Goal: Task Accomplishment & Management: Complete application form

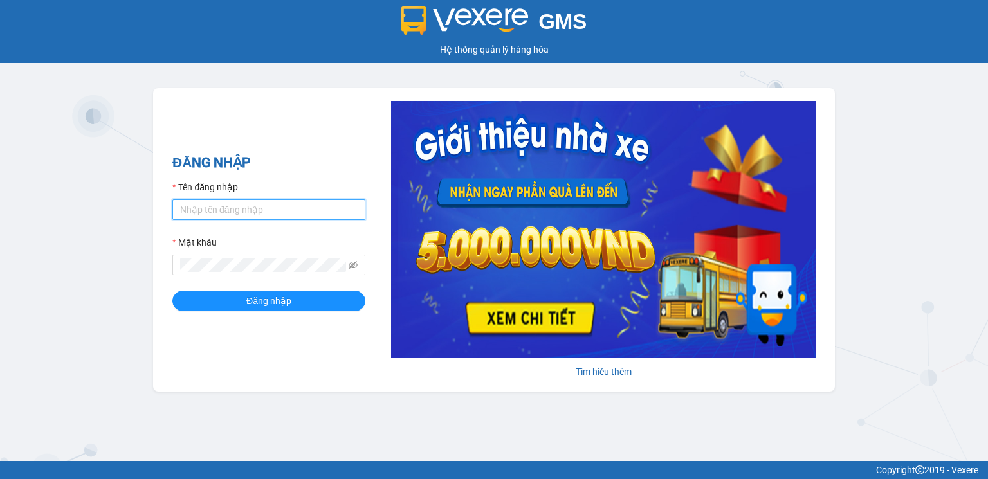
click at [257, 211] on input "Tên đăng nhập" at bounding box center [268, 209] width 193 height 21
type input "hoangnhan.tienoanh"
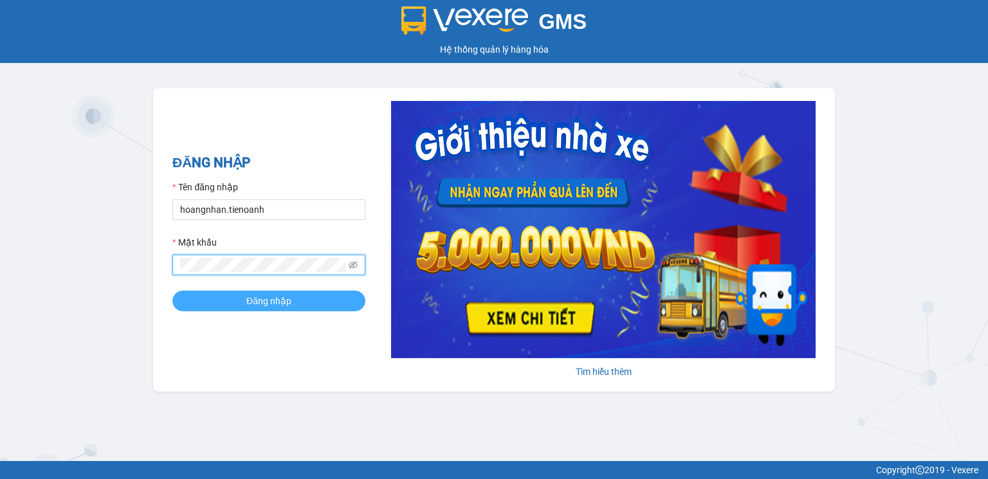
click at [268, 298] on span "Đăng nhập" at bounding box center [268, 301] width 45 height 14
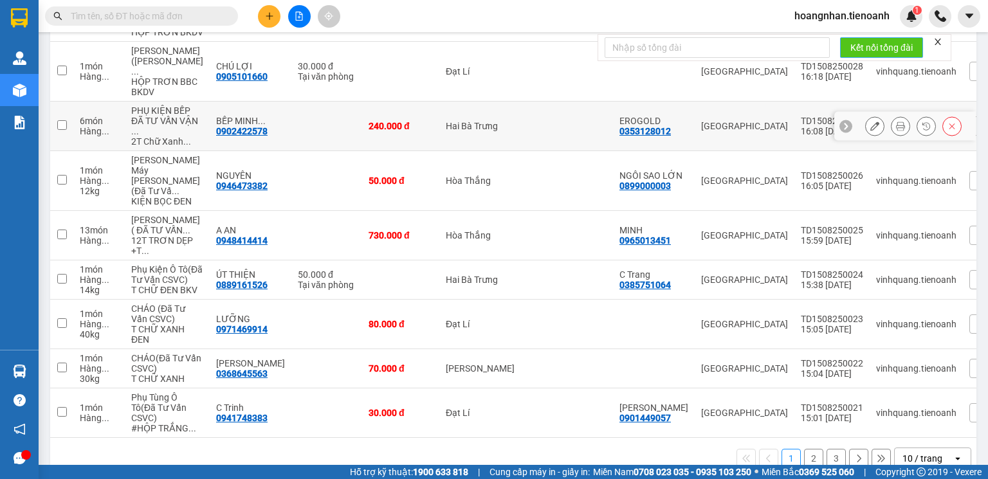
scroll to position [257, 0]
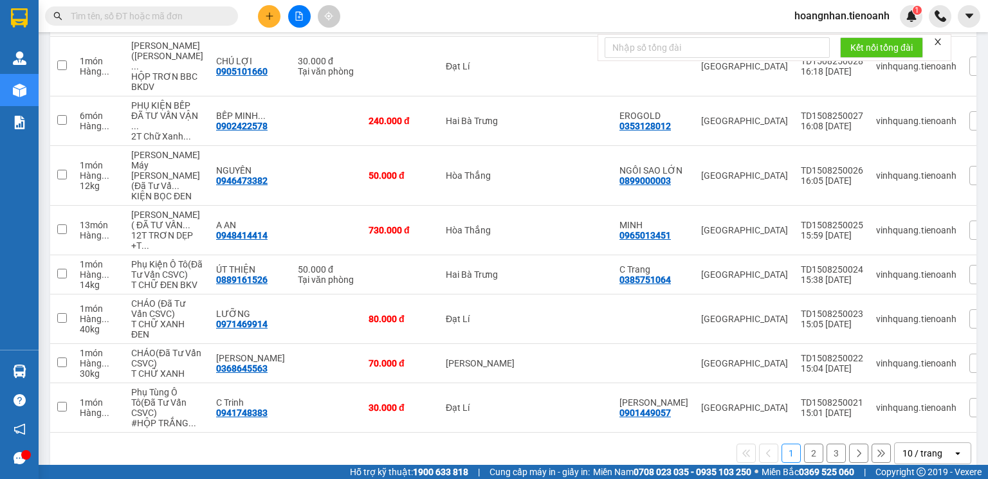
click at [936, 41] on icon "close" at bounding box center [937, 41] width 9 height 9
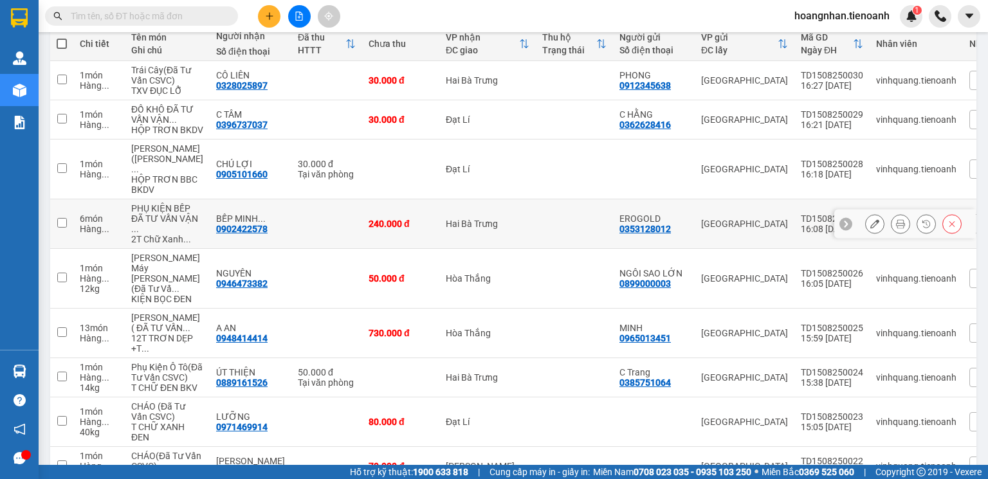
scroll to position [0, 0]
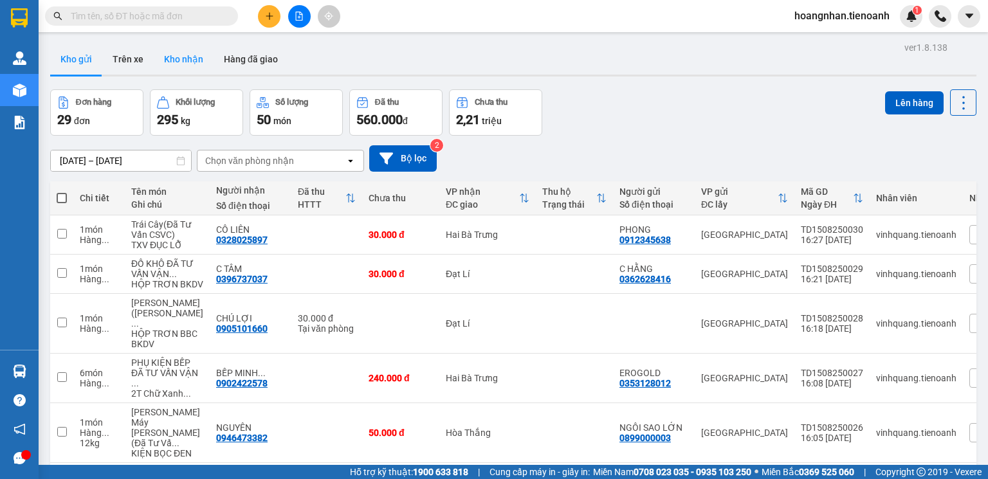
click at [183, 62] on button "Kho nhận" at bounding box center [184, 59] width 60 height 31
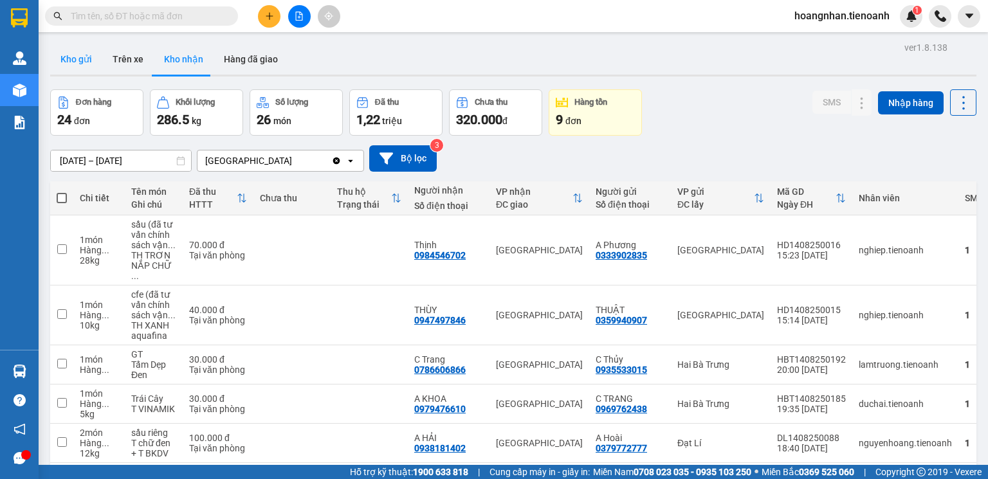
click at [67, 62] on button "Kho gửi" at bounding box center [76, 59] width 52 height 31
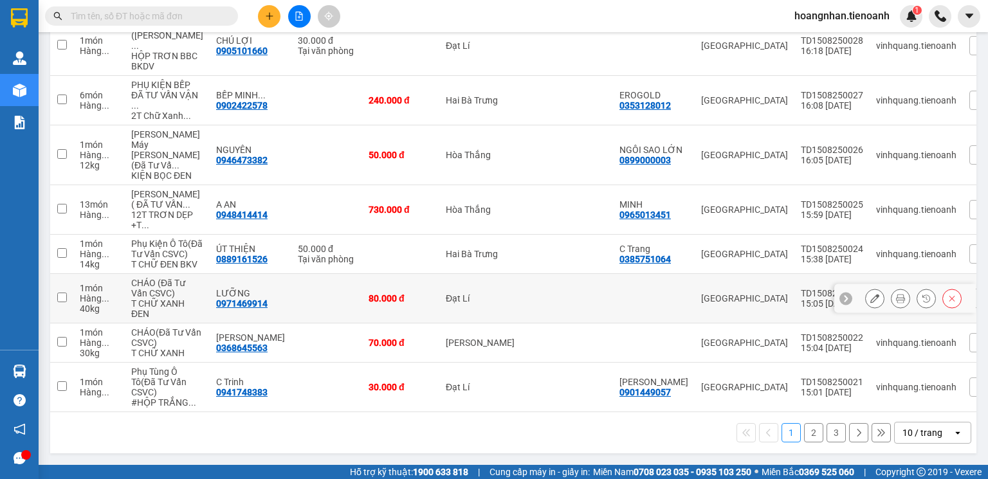
scroll to position [410, 0]
click at [925, 432] on div "10 / trang" at bounding box center [922, 432] width 40 height 13
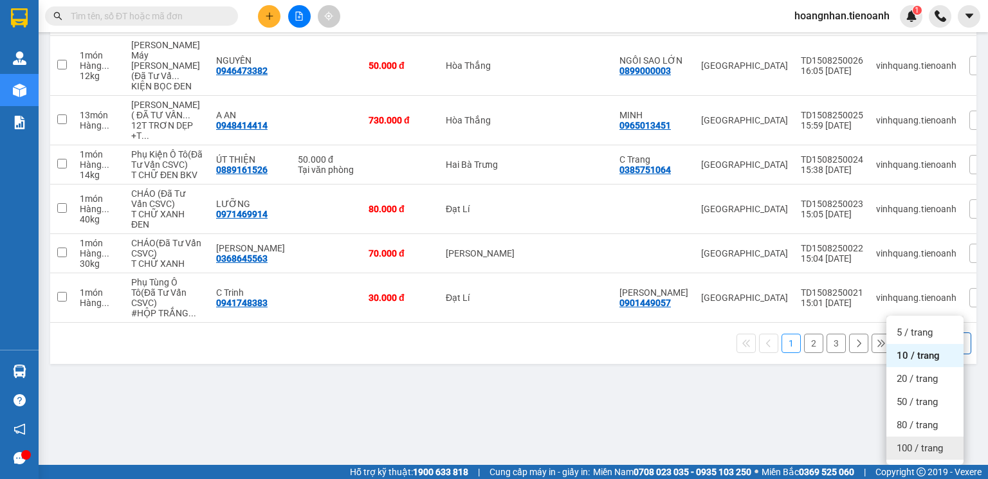
click at [925, 442] on span "100 / trang" at bounding box center [919, 448] width 46 height 13
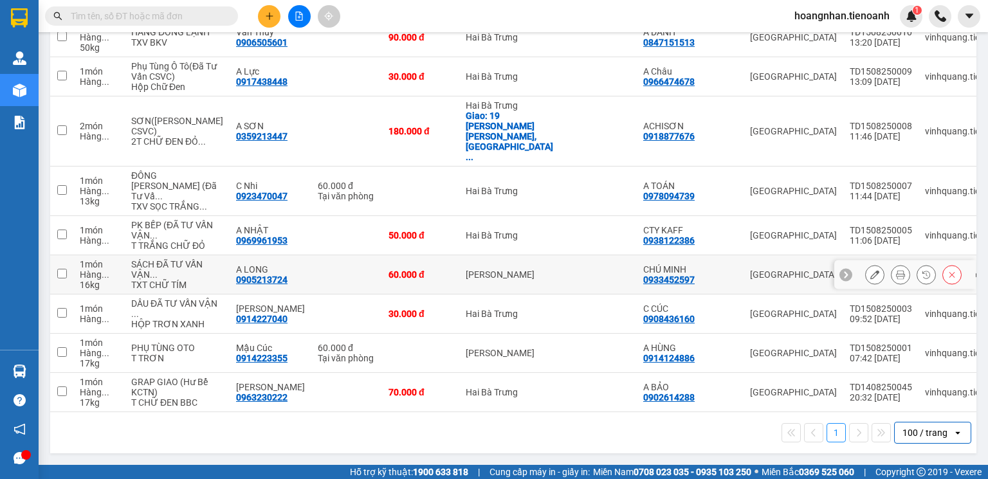
scroll to position [1337, 0]
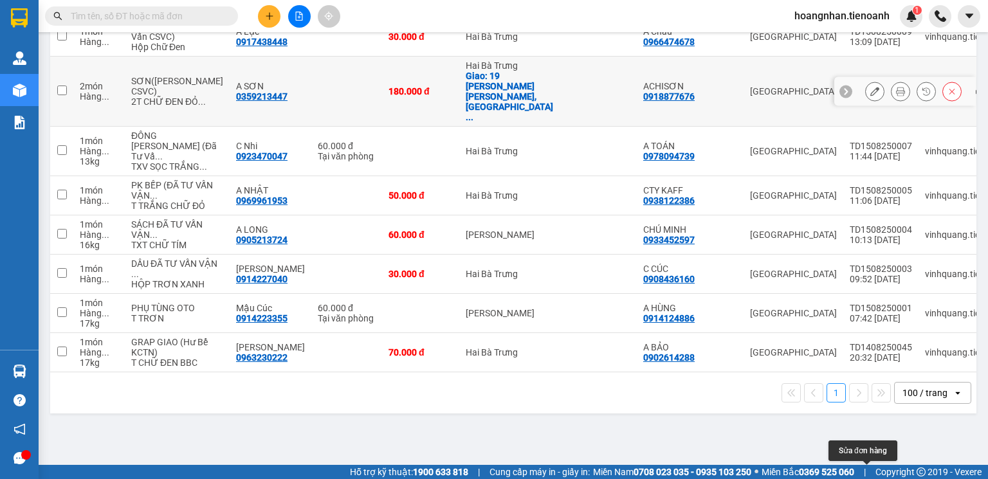
click at [870, 96] on icon at bounding box center [874, 91] width 9 height 9
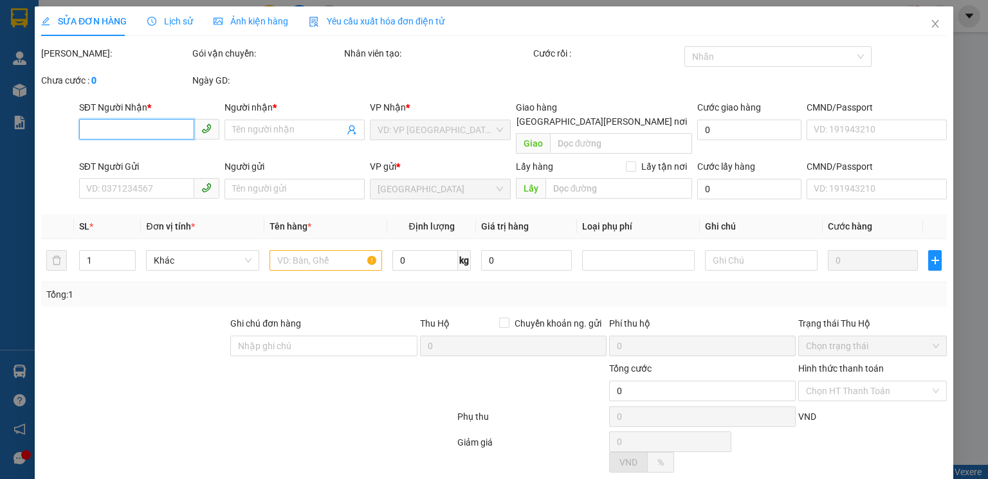
type input "0359213447"
type input "A SƠN"
checkbox input "true"
type input "19 Nguyễn Tất Thành, Tân Lợi, Buôn Ma Thuột, Đắk Lắk"
type input "0918877676"
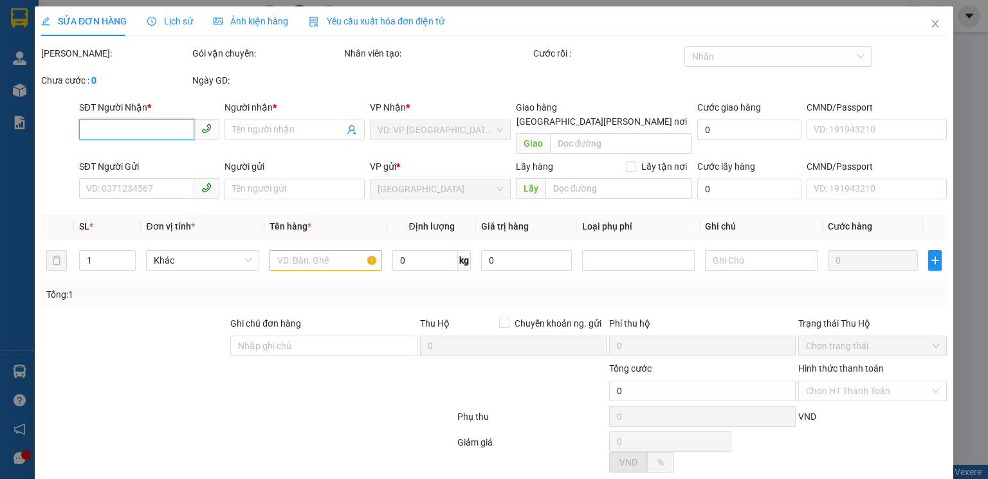
type input "ACHISƠN"
type input "180.000"
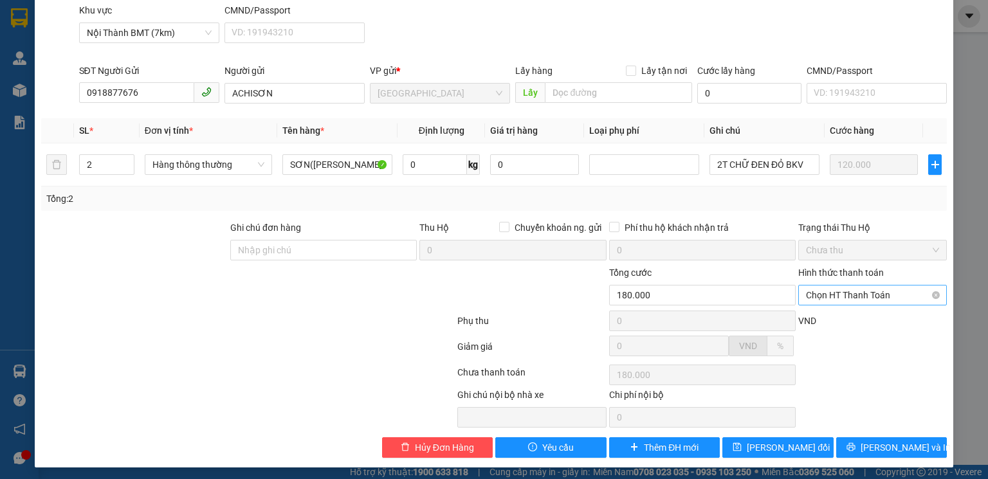
scroll to position [161, 0]
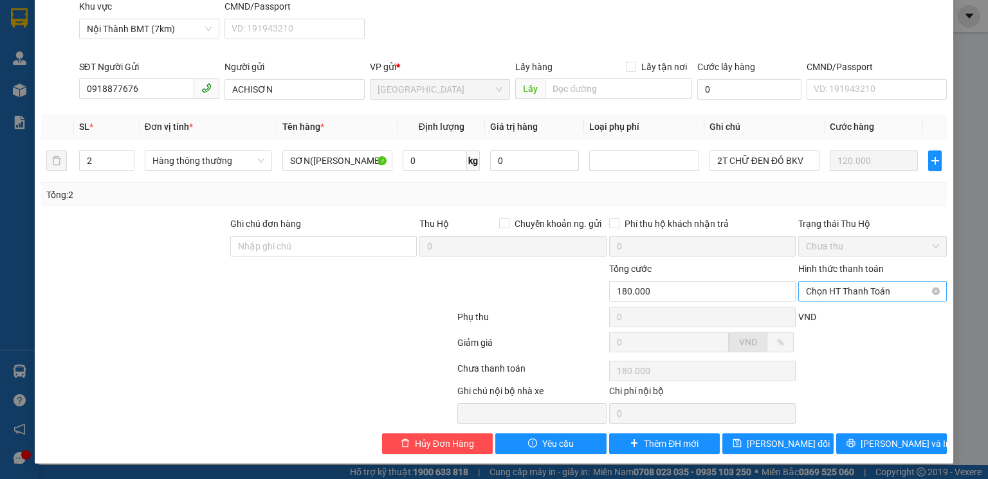
click at [847, 291] on span "Chọn HT Thanh Toán" at bounding box center [872, 291] width 133 height 19
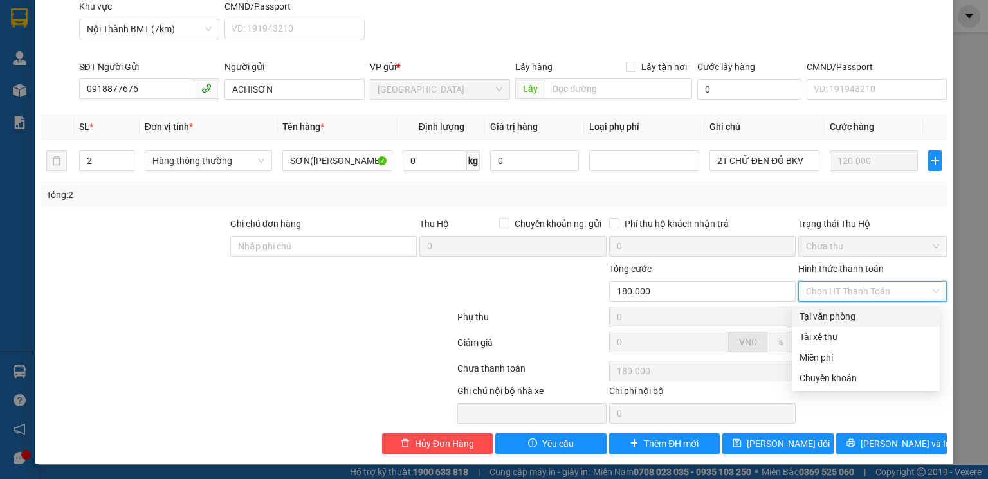
click at [837, 318] on div "Tại văn phòng" at bounding box center [865, 316] width 132 height 14
type input "0"
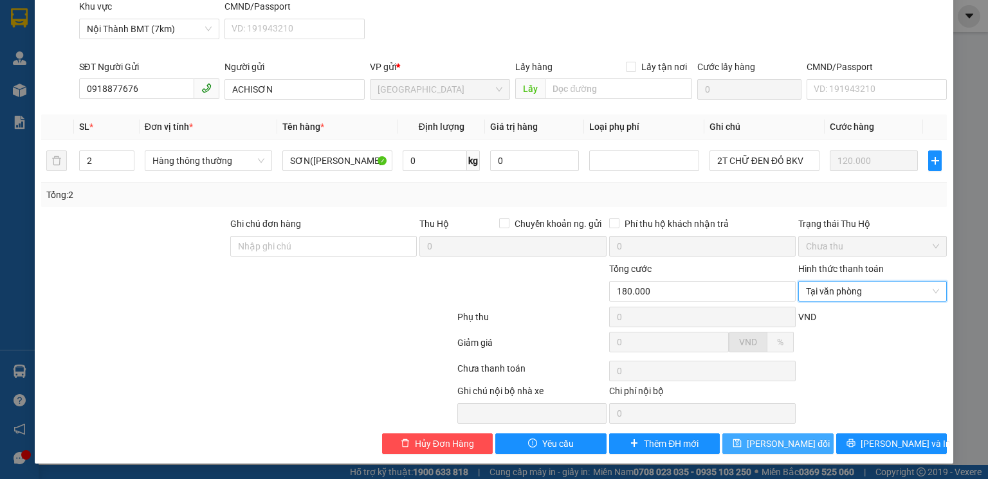
click at [780, 443] on span "Lưu thay đổi" at bounding box center [788, 444] width 83 height 14
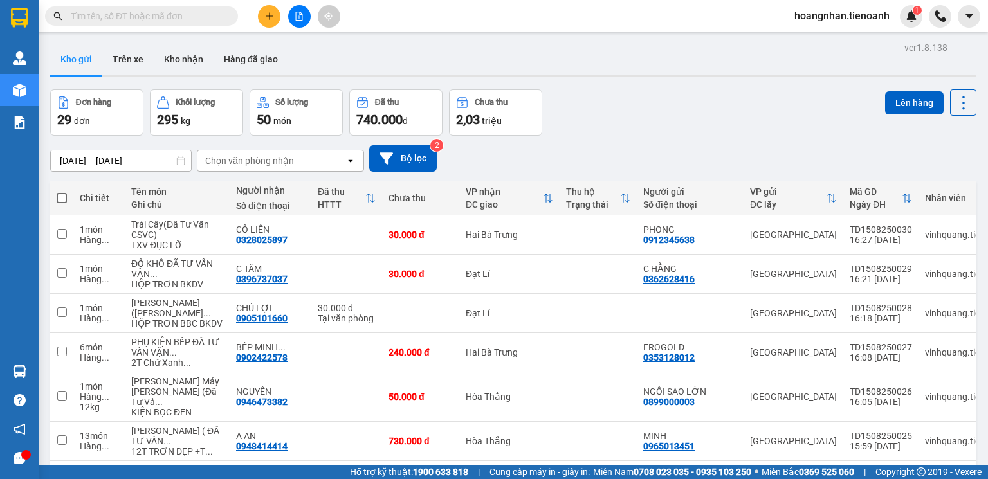
click at [275, 20] on button at bounding box center [269, 16] width 23 height 23
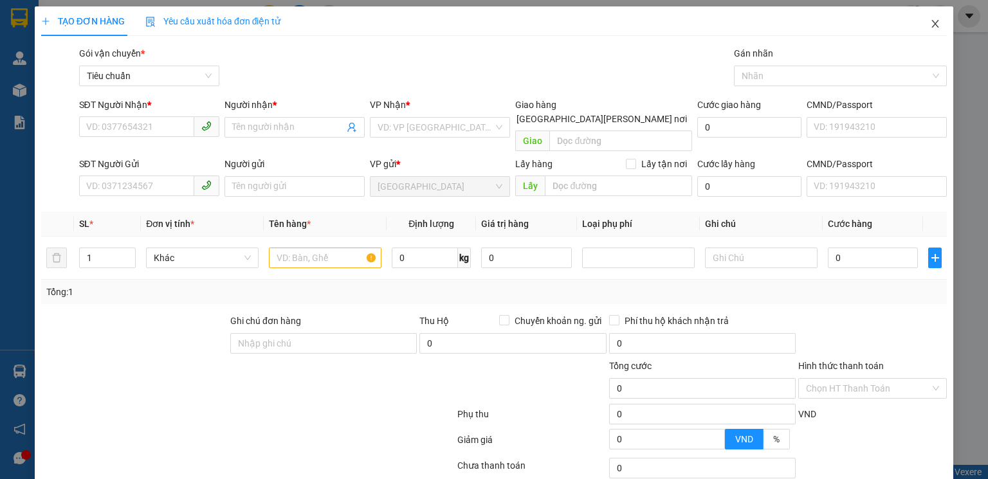
click at [930, 26] on icon "close" at bounding box center [935, 24] width 10 height 10
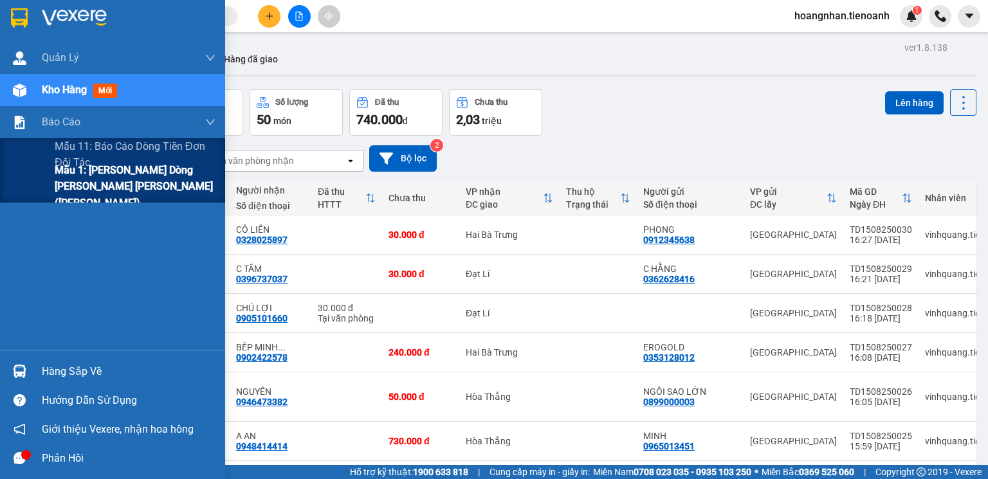
click at [111, 188] on span "Mẫu 1: Báo cáo dòng tiền theo nhân viên ([PERSON_NAME])" at bounding box center [135, 186] width 161 height 48
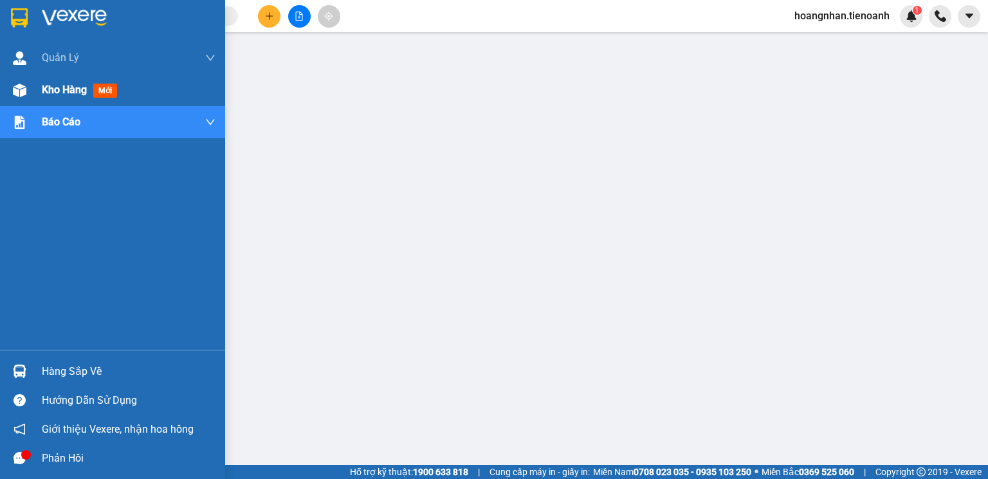
click at [20, 92] on img at bounding box center [20, 91] width 14 height 14
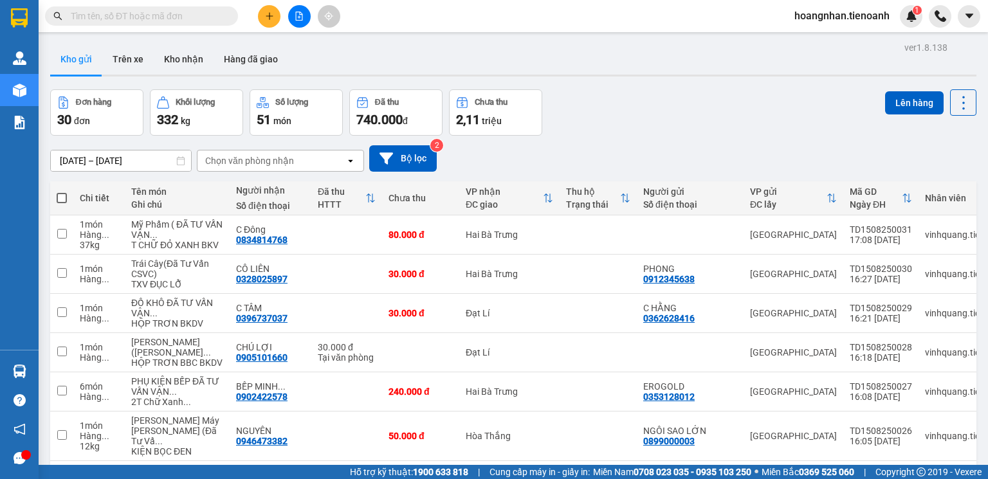
click at [183, 22] on input "text" at bounding box center [147, 16] width 152 height 14
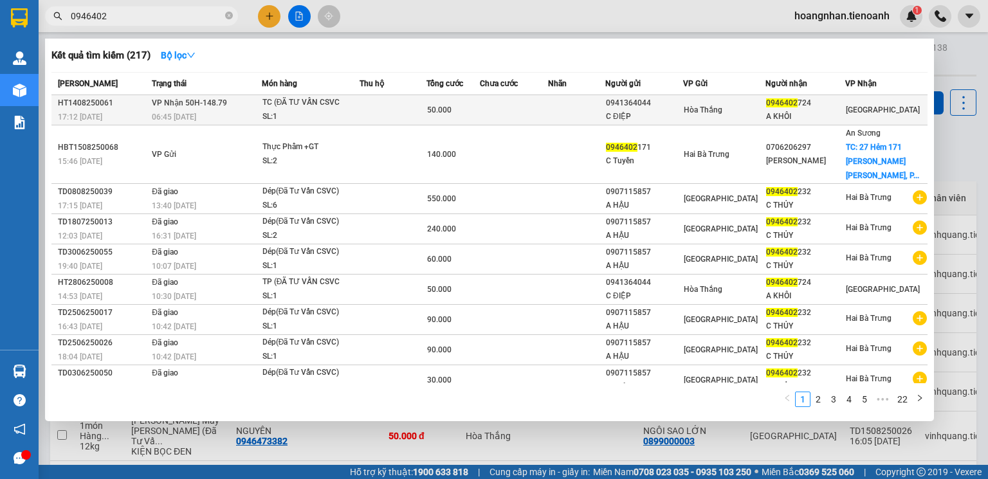
type input "0946402"
click at [406, 116] on td at bounding box center [393, 110] width 68 height 30
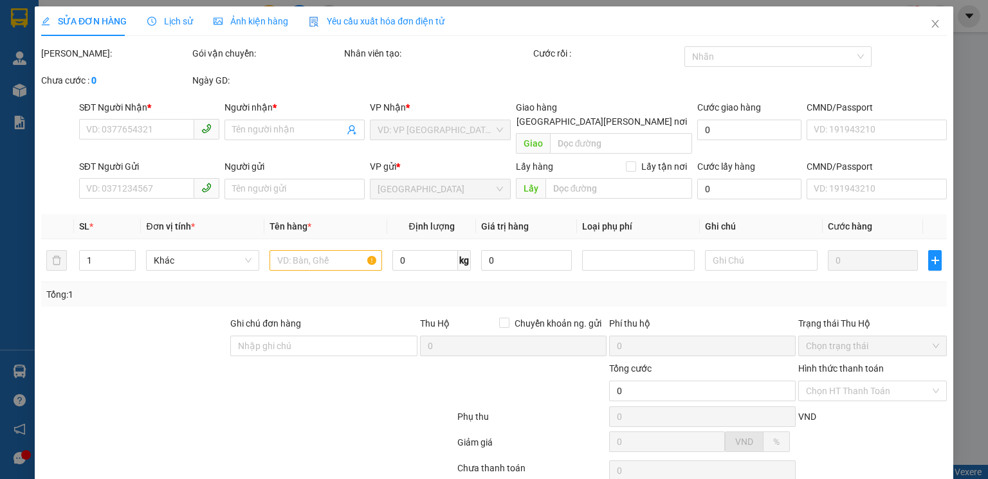
type input "0946402724"
type input "A KHÔI"
type input "0941364044"
type input "C ĐIỆP"
type input "50.000"
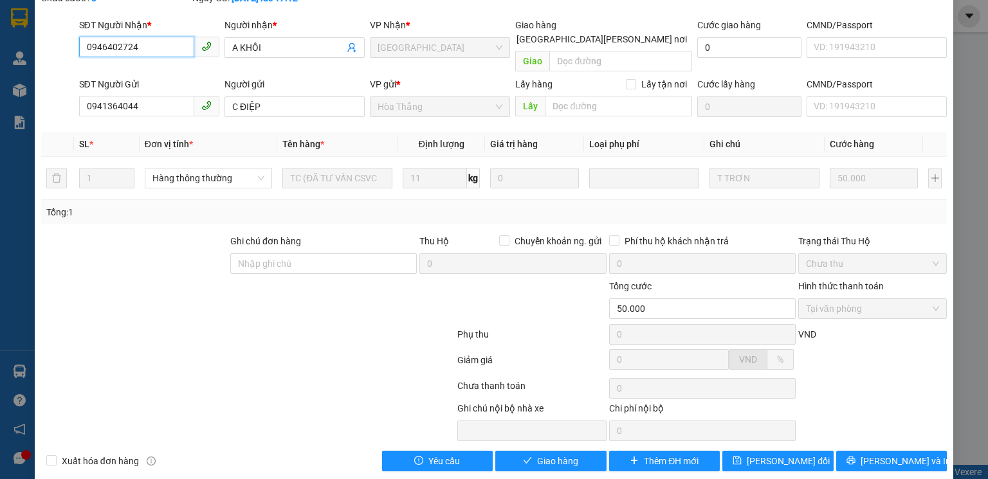
scroll to position [86, 0]
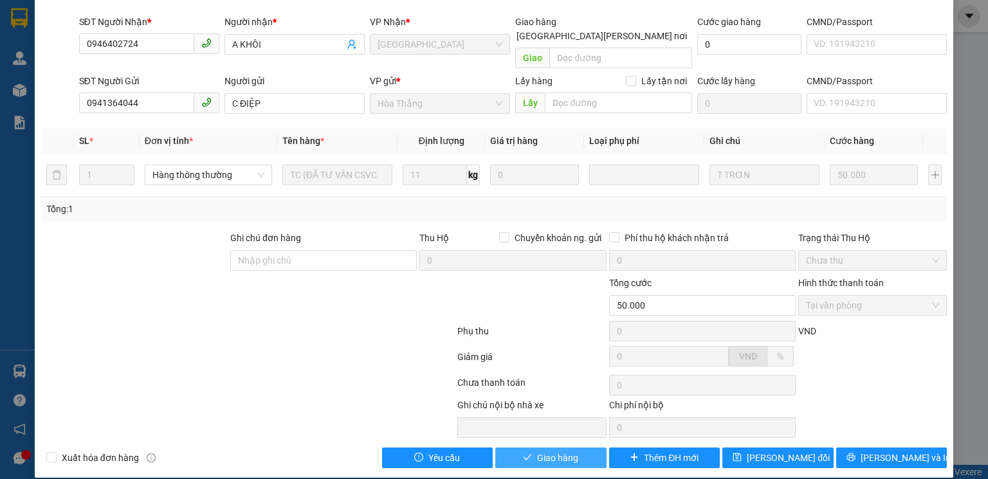
click at [565, 451] on span "Giao hàng" at bounding box center [557, 458] width 41 height 14
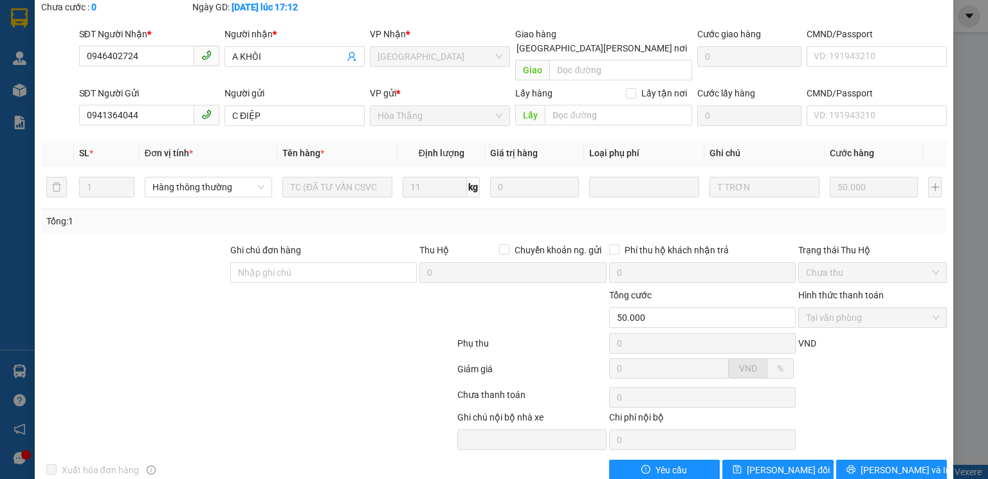
scroll to position [0, 0]
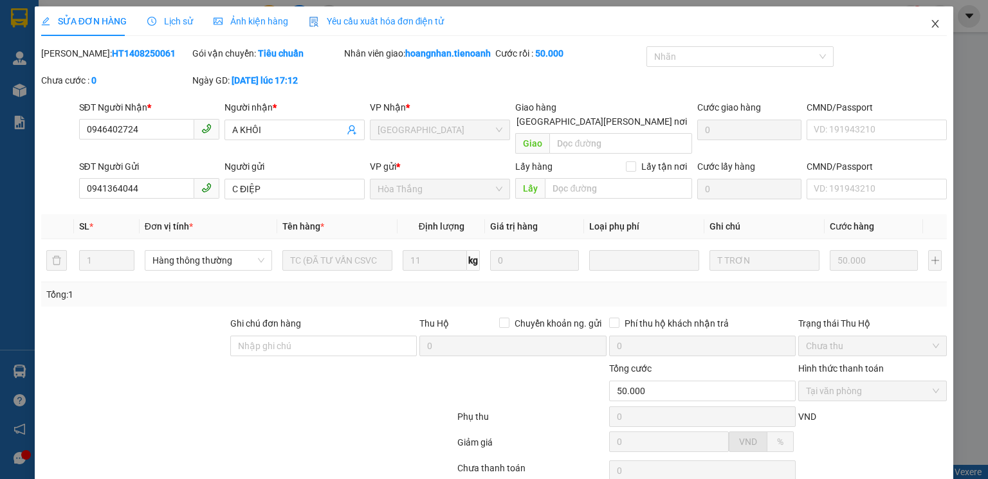
click at [930, 20] on icon "close" at bounding box center [935, 24] width 10 height 10
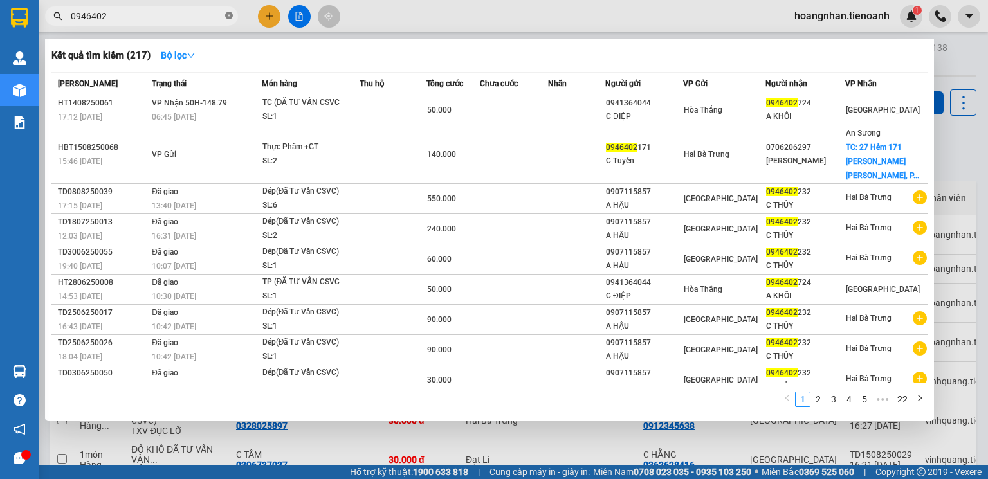
click at [231, 15] on icon "close-circle" at bounding box center [229, 16] width 8 height 8
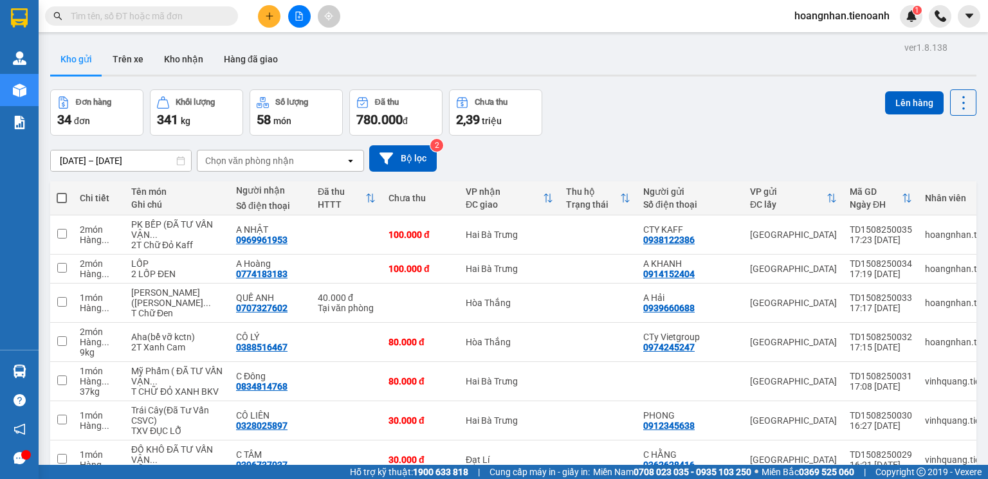
click at [151, 16] on input "text" at bounding box center [147, 16] width 152 height 14
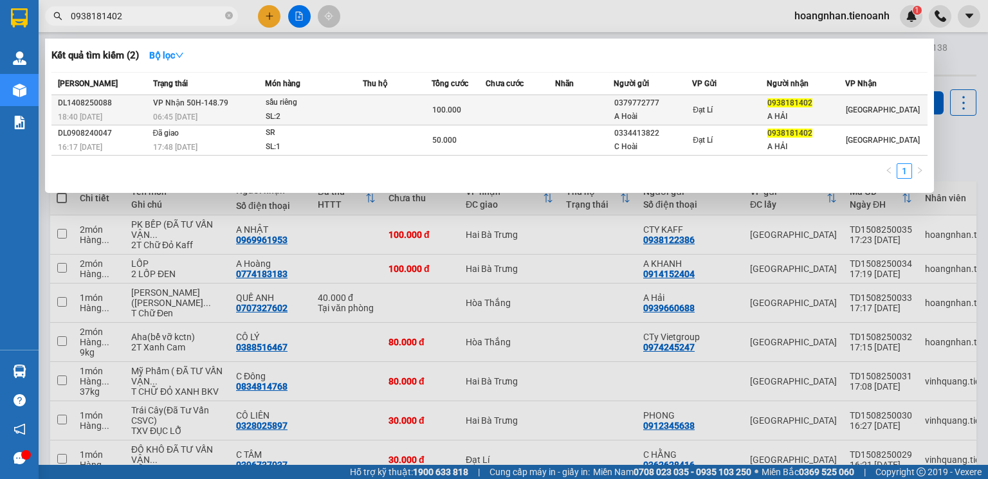
type input "0938181402"
click at [581, 118] on td at bounding box center [584, 110] width 59 height 30
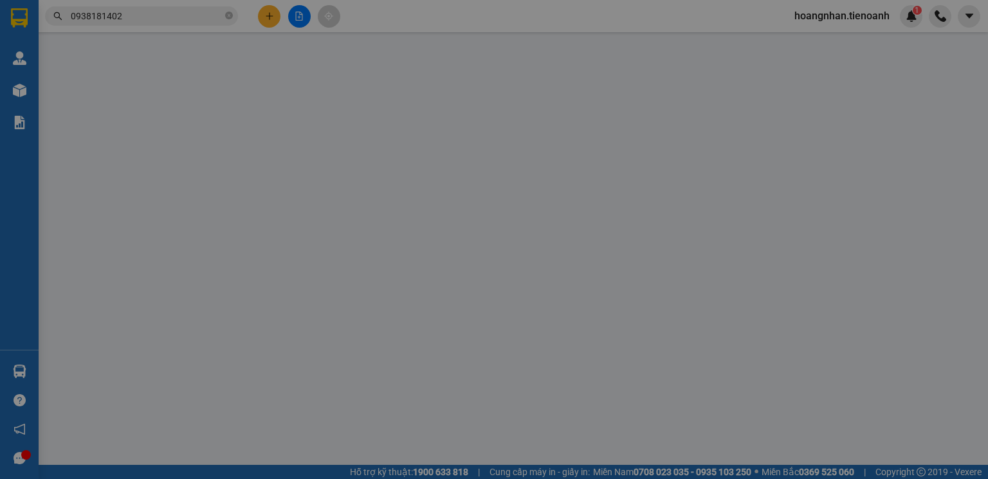
type input "0938181402"
type input "A HẢI"
type input "0379772777"
type input "A Hoài"
type input "100.000"
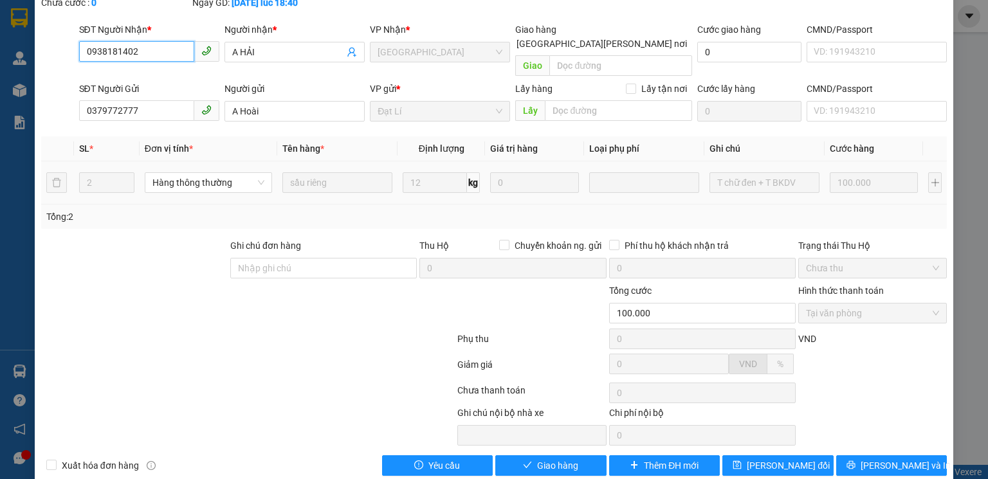
scroll to position [86, 0]
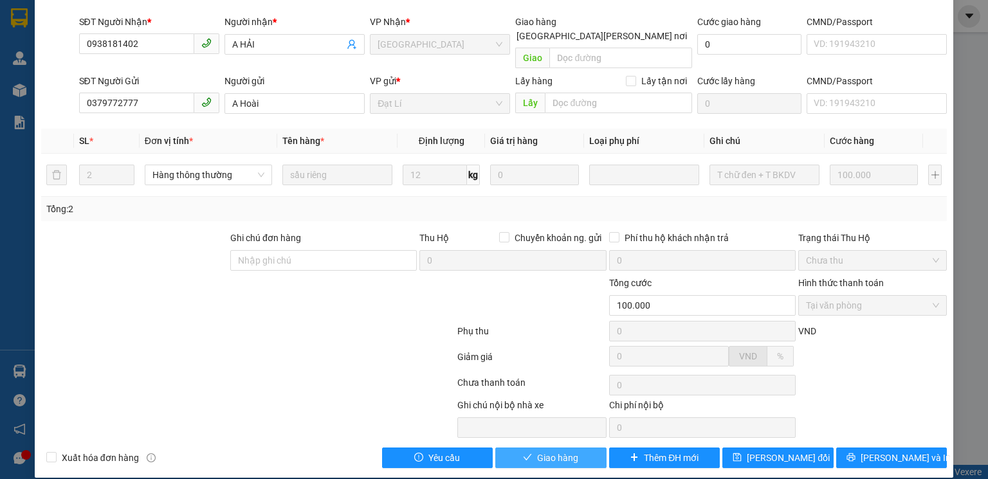
click at [561, 451] on span "Giao hàng" at bounding box center [557, 458] width 41 height 14
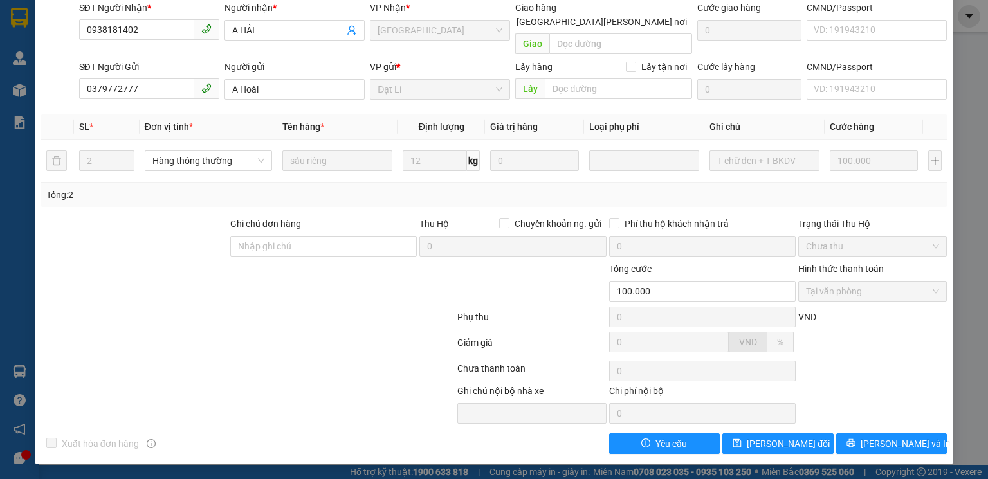
scroll to position [0, 0]
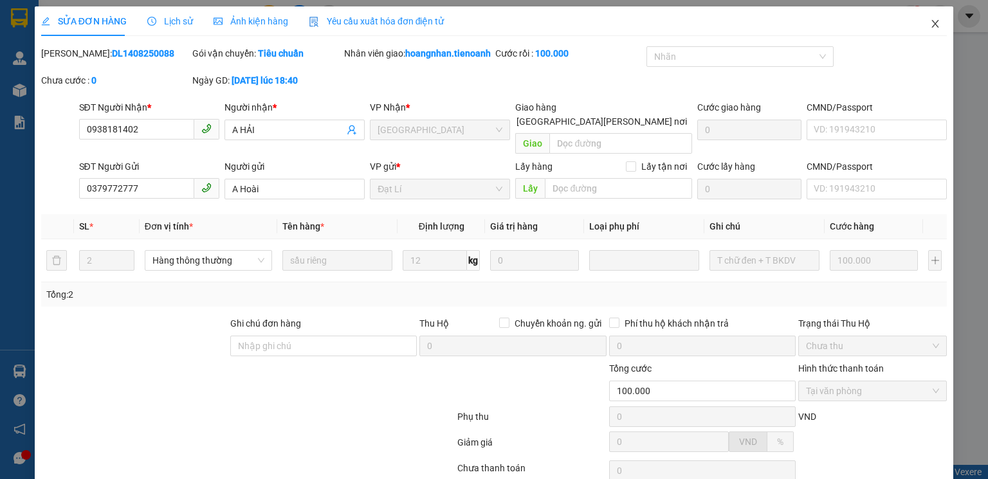
click at [932, 26] on icon "close" at bounding box center [935, 24] width 7 height 8
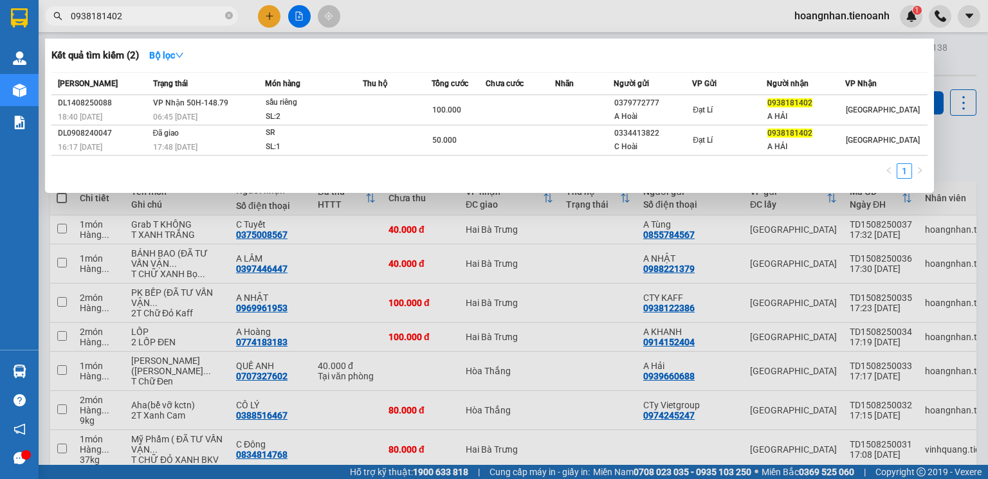
click at [191, 20] on input "0938181402" at bounding box center [147, 16] width 152 height 14
click at [229, 17] on icon "close-circle" at bounding box center [229, 16] width 8 height 8
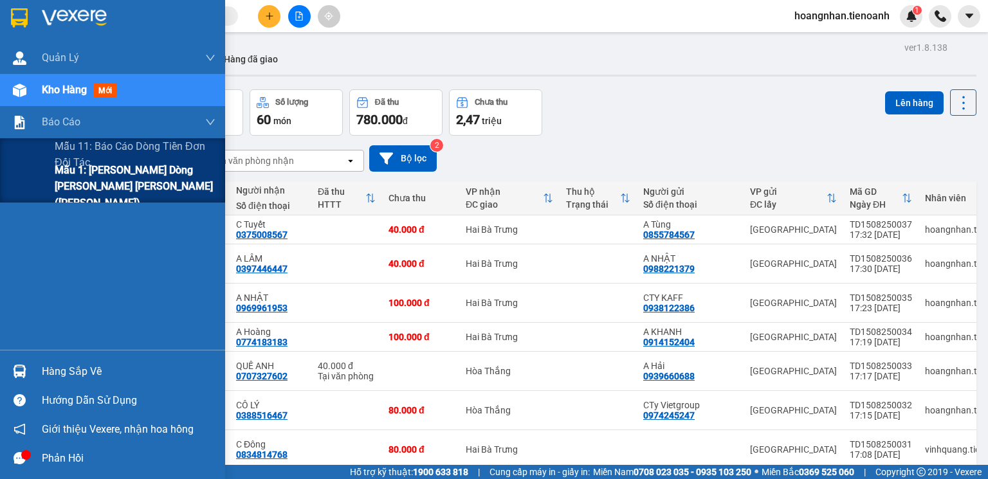
click at [95, 178] on span "Mẫu 1: Báo cáo dòng tiền theo nhân viên ([PERSON_NAME])" at bounding box center [135, 186] width 161 height 48
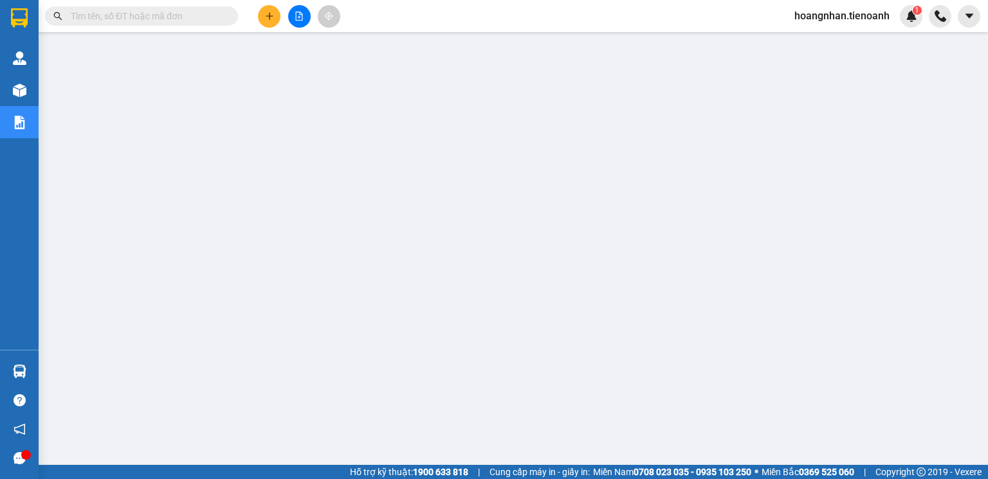
click at [851, 17] on span "hoangnhan.tienoanh" at bounding box center [842, 16] width 116 height 16
click at [844, 44] on span "Đăng xuất" at bounding box center [847, 40] width 89 height 14
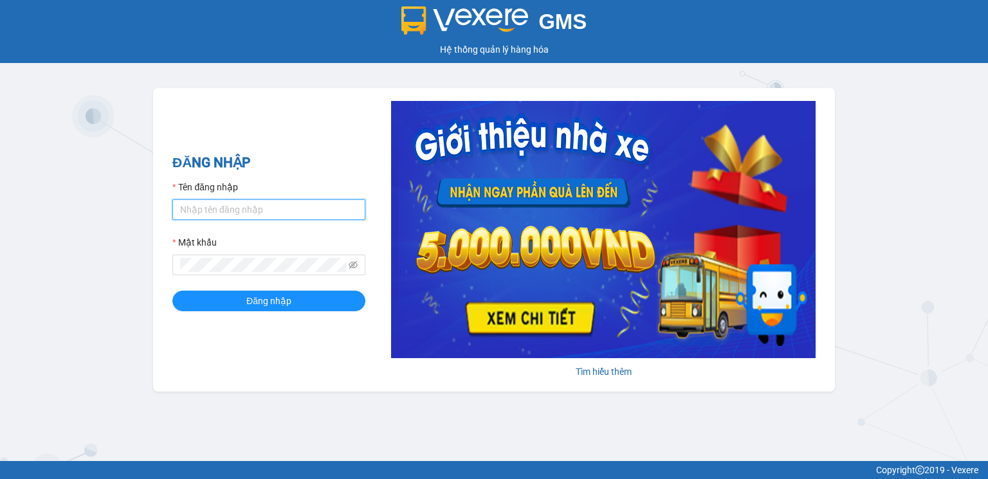
drag, startPoint x: 0, startPoint y: 0, endPoint x: 237, endPoint y: 211, distance: 317.5
click at [237, 211] on input "Tên đăng nhập" at bounding box center [268, 209] width 193 height 21
type input "thanhhieu.tienoanh"
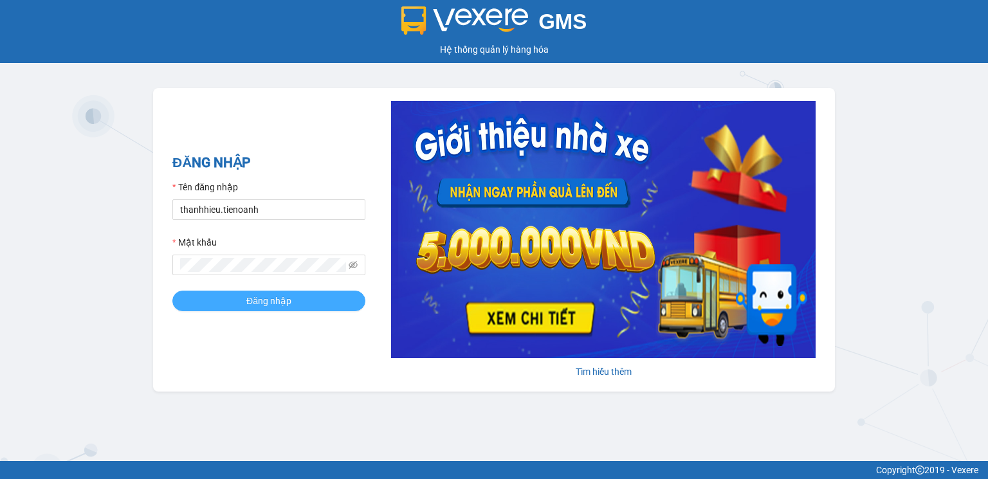
click at [235, 293] on button "Đăng nhập" at bounding box center [268, 301] width 193 height 21
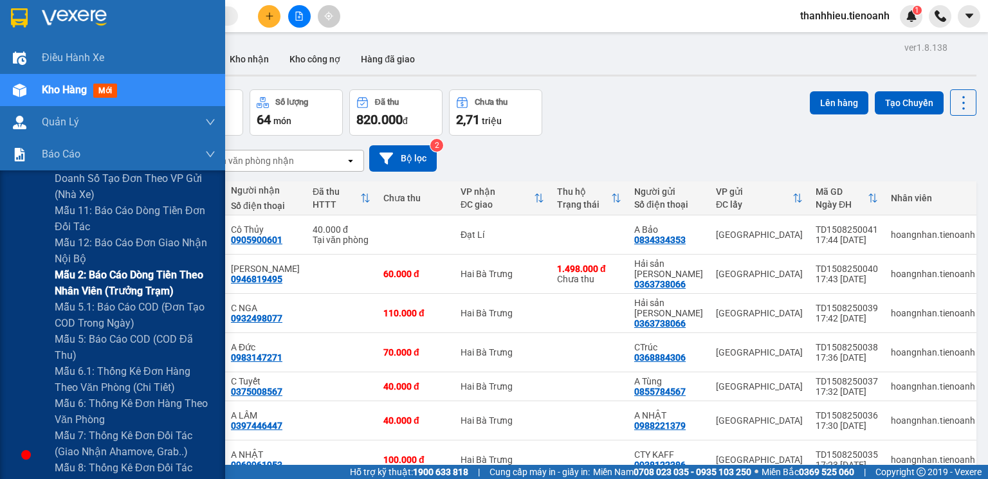
click at [115, 282] on span "Mẫu 2: Báo cáo dòng tiền theo nhân viên (Trưởng Trạm)" at bounding box center [135, 283] width 161 height 32
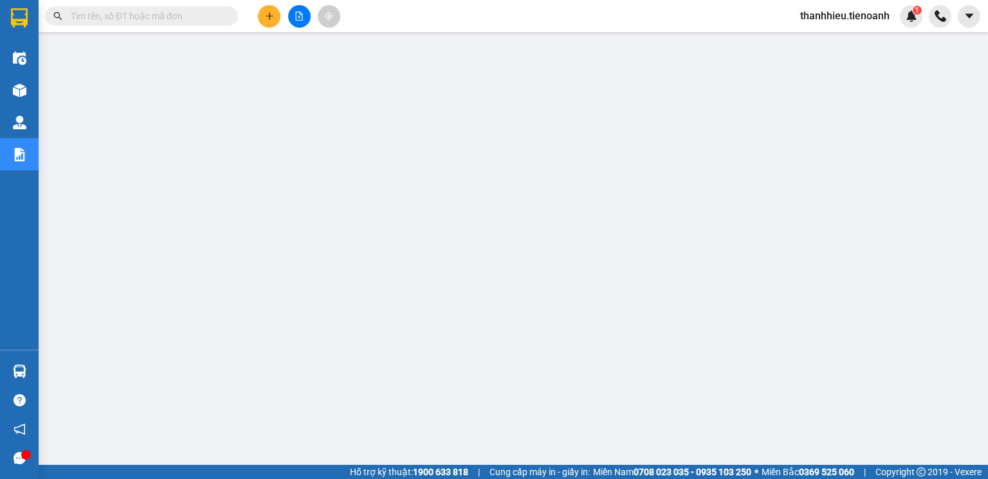
click at [841, 16] on span "thanhhieu.tienoanh" at bounding box center [845, 16] width 110 height 16
click at [839, 42] on span "Đăng xuất" at bounding box center [850, 40] width 83 height 14
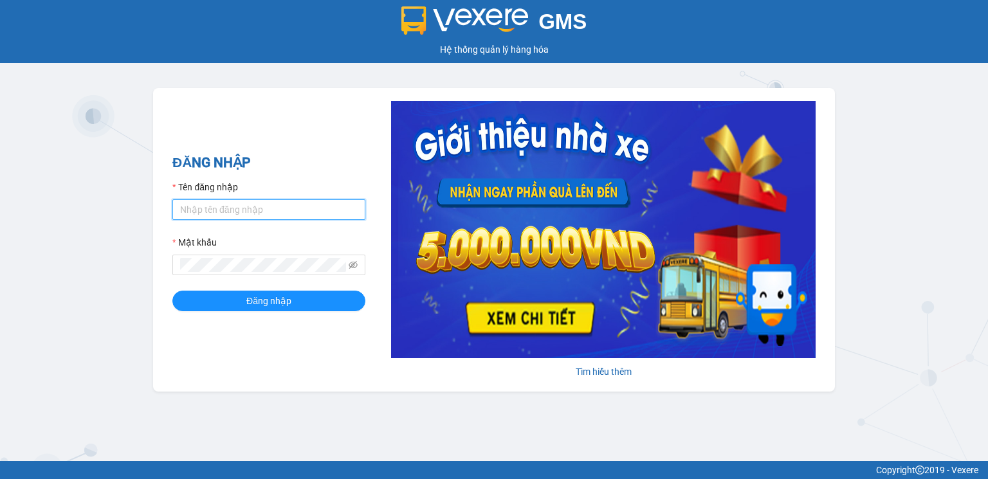
click at [245, 208] on input "Tên đăng nhập" at bounding box center [268, 209] width 193 height 21
type input "thanhhieu.tienoanh"
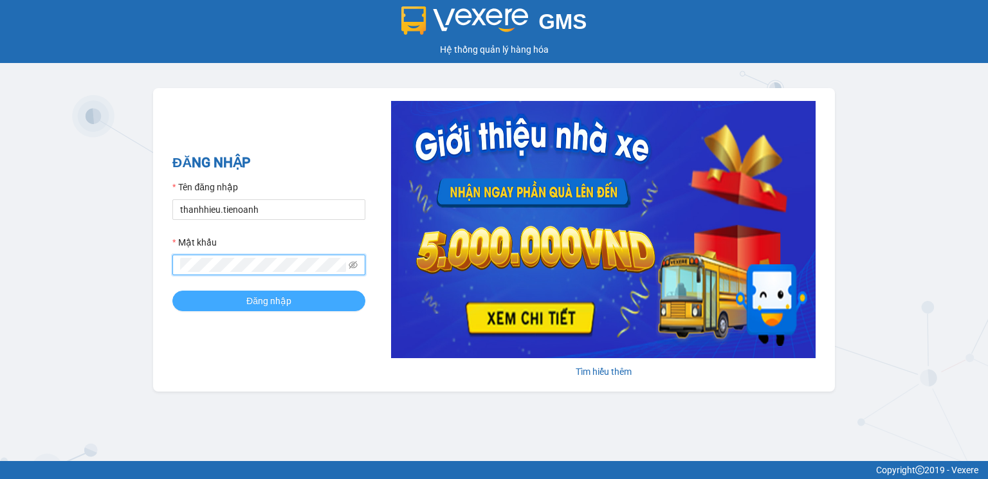
click at [245, 298] on button "Đăng nhập" at bounding box center [268, 301] width 193 height 21
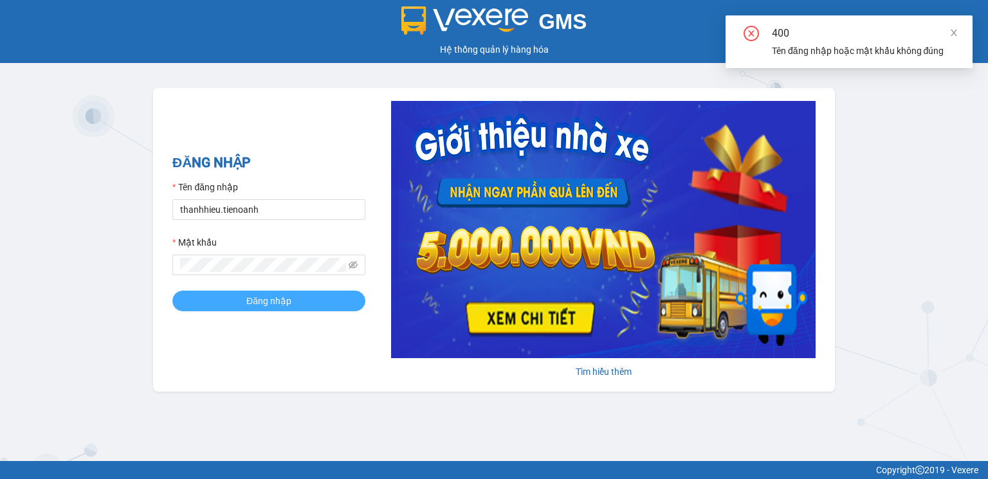
click at [255, 302] on span "Đăng nhập" at bounding box center [268, 301] width 45 height 14
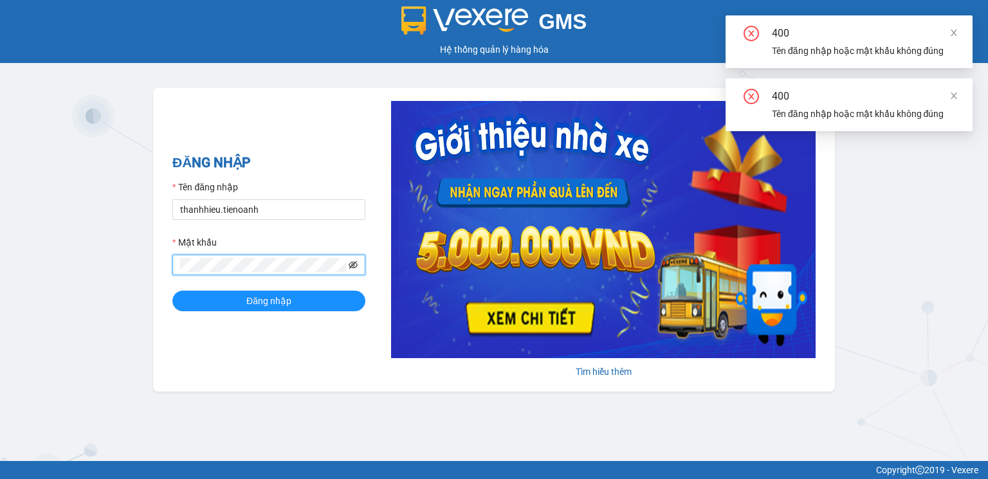
click at [354, 262] on icon "eye-invisible" at bounding box center [353, 264] width 9 height 9
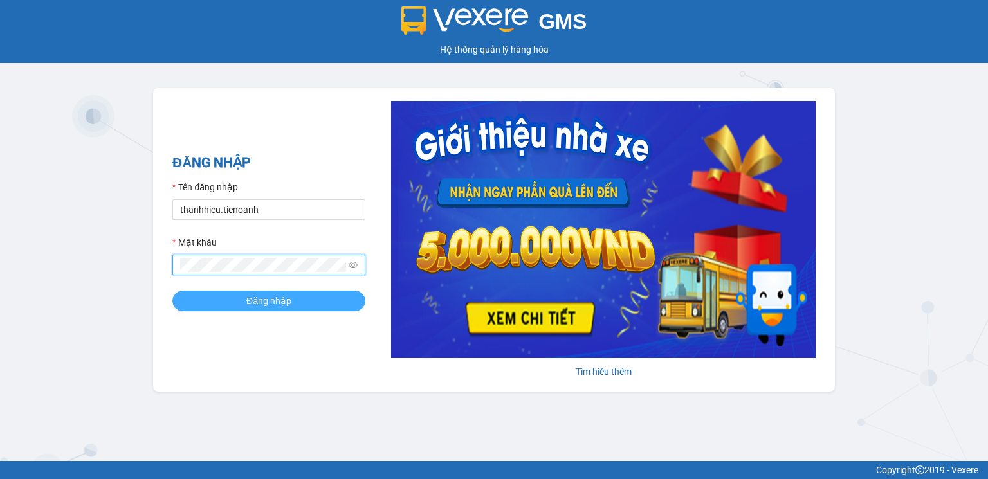
click at [260, 304] on span "Đăng nhập" at bounding box center [268, 301] width 45 height 14
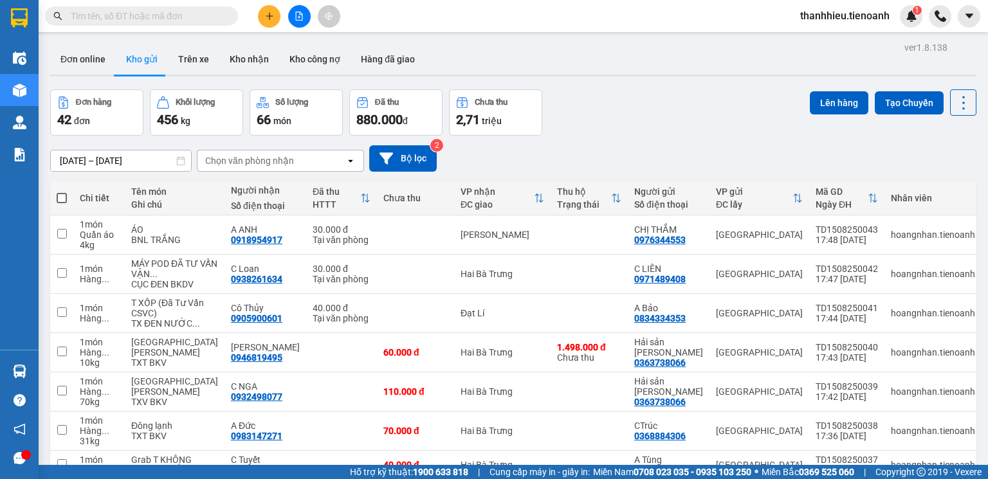
click at [859, 15] on span "thanhhieu.tienoanh" at bounding box center [845, 16] width 110 height 16
click at [844, 46] on span "Đăng xuất" at bounding box center [850, 40] width 83 height 14
click at [86, 19] on input "text" at bounding box center [147, 16] width 152 height 14
click at [376, 62] on button "Hàng đã giao" at bounding box center [387, 59] width 75 height 31
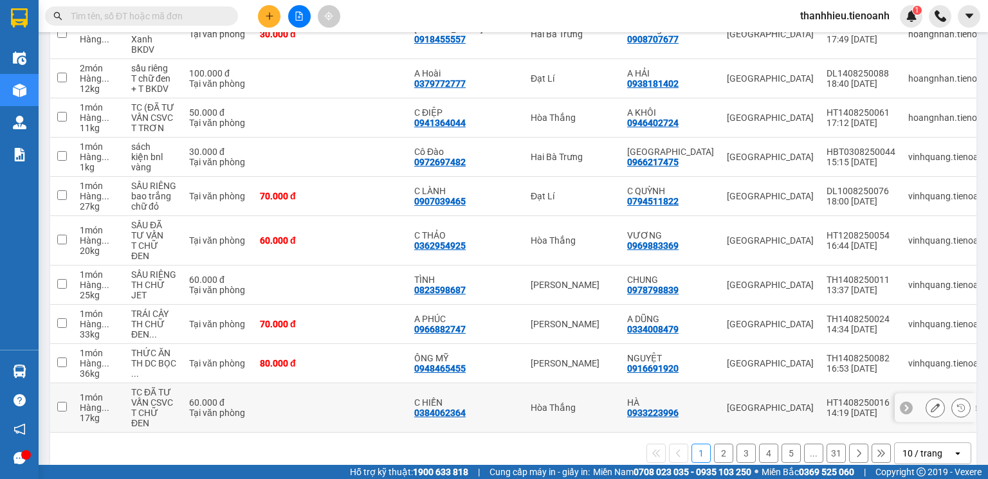
scroll to position [224, 0]
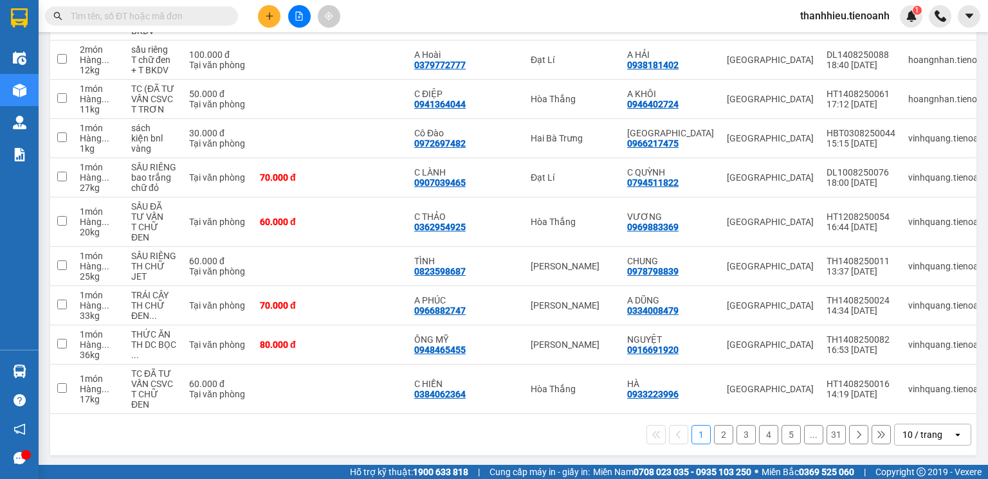
click at [913, 440] on div "10 / trang" at bounding box center [923, 434] width 58 height 21
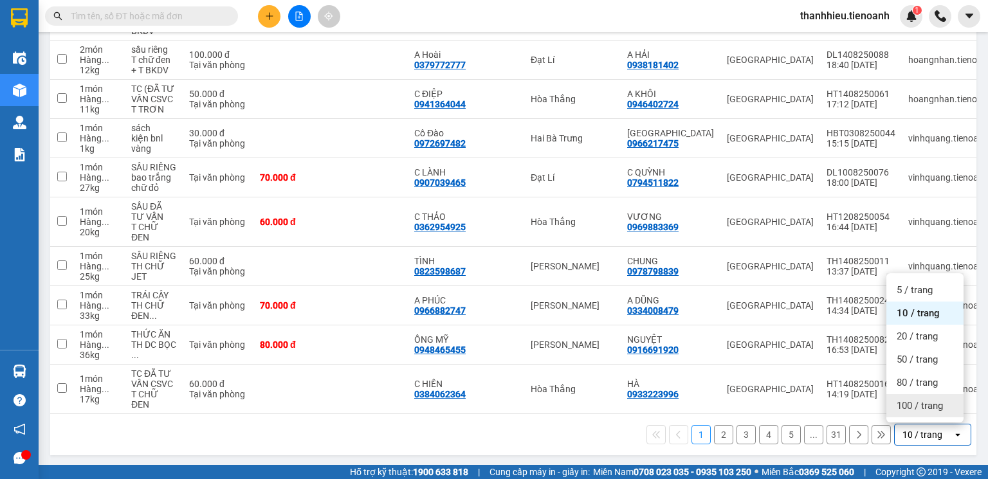
click at [918, 414] on div "100 / trang" at bounding box center [924, 405] width 77 height 23
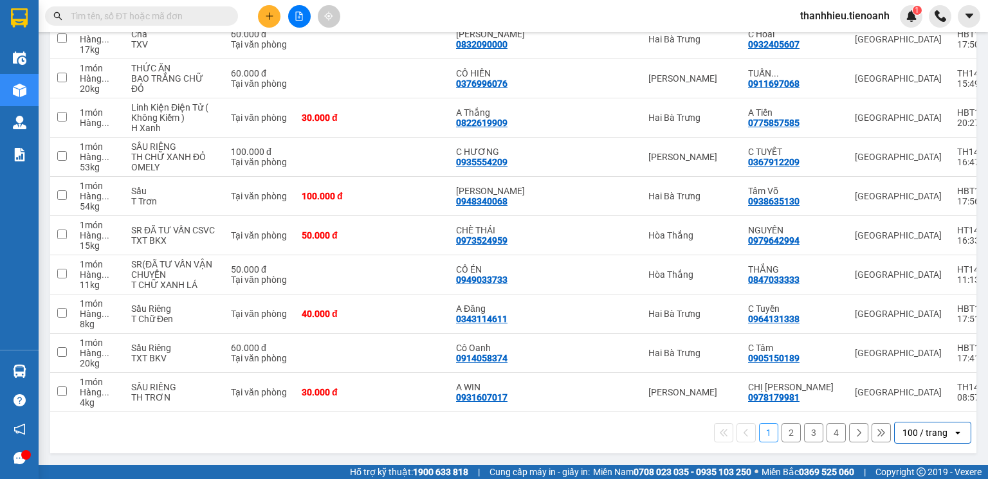
scroll to position [4350, 0]
click at [785, 435] on button "2" at bounding box center [790, 432] width 19 height 19
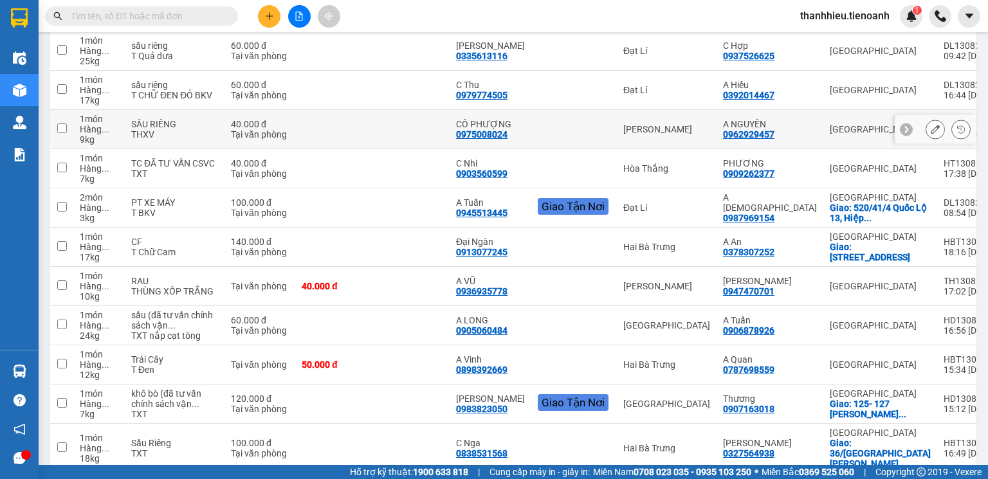
scroll to position [926, 0]
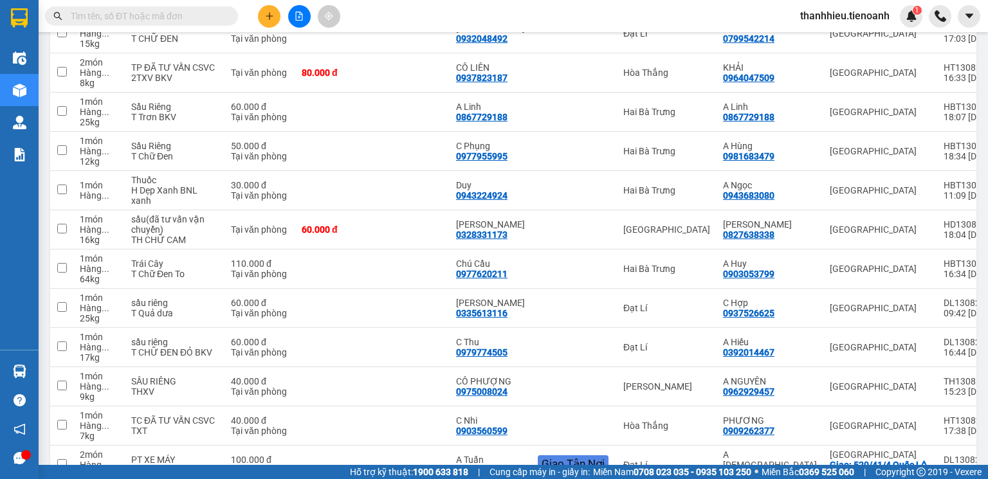
click at [854, 21] on span "thanhhieu.tienoanh" at bounding box center [845, 16] width 110 height 16
click at [842, 45] on span "Đăng xuất" at bounding box center [850, 40] width 83 height 14
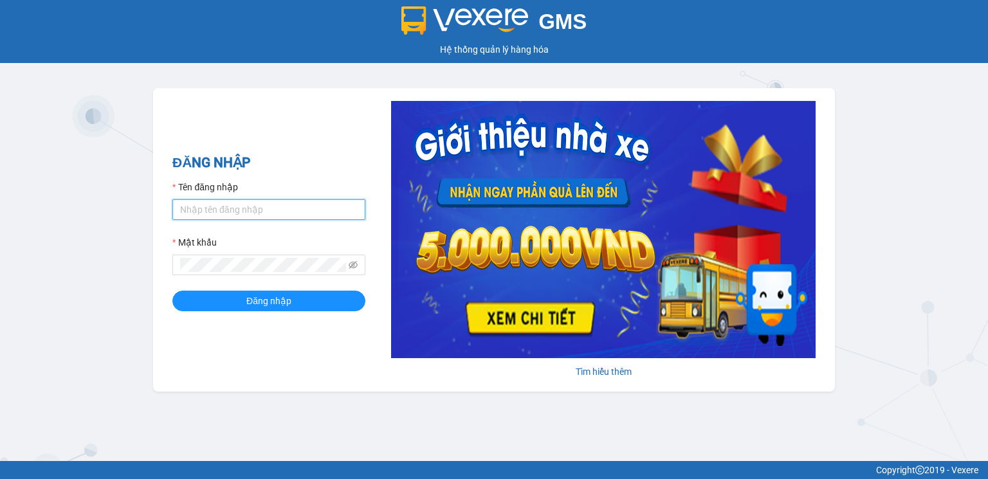
click at [219, 210] on input "Tên đăng nhập" at bounding box center [268, 209] width 193 height 21
type input "hoangnhan.tienoanh"
click at [359, 266] on span at bounding box center [268, 265] width 193 height 21
click at [356, 266] on icon "eye-invisible" at bounding box center [353, 264] width 9 height 9
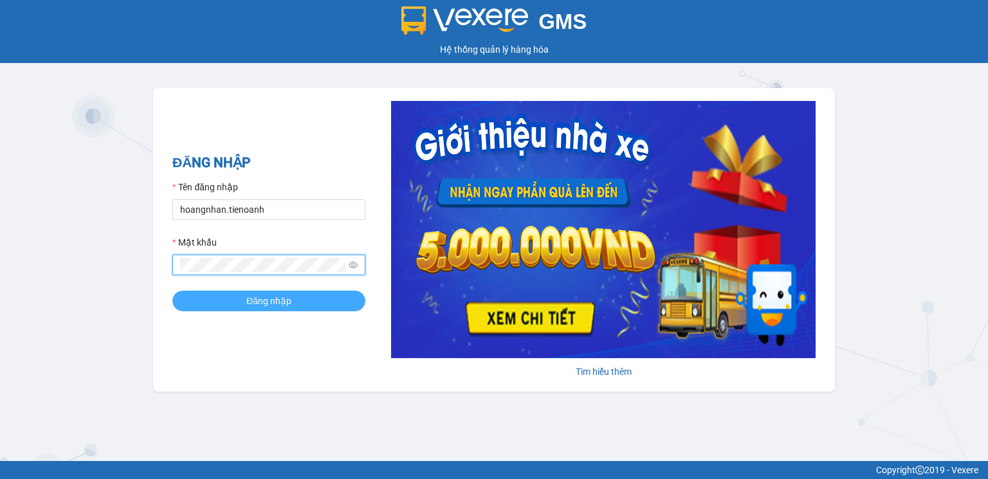
click at [256, 302] on span "Đăng nhập" at bounding box center [268, 301] width 45 height 14
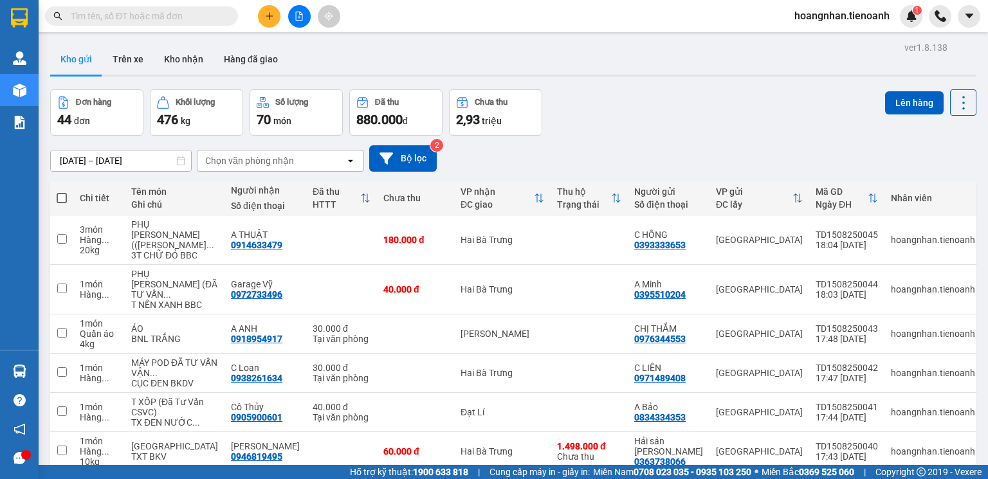
click at [855, 18] on span "hoangnhan.tienoanh" at bounding box center [842, 16] width 116 height 16
click at [848, 48] on li "Đăng xuất" at bounding box center [841, 40] width 117 height 21
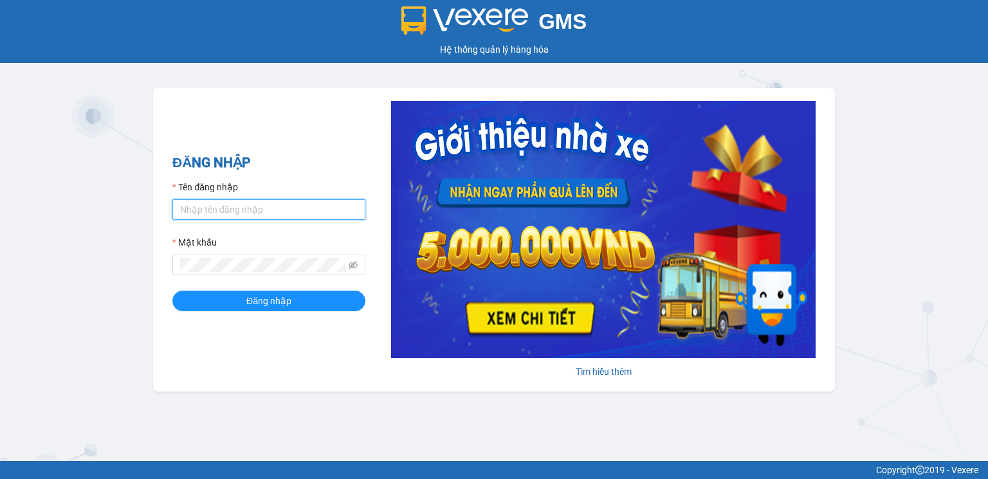
click at [244, 217] on input "Tên đăng nhập" at bounding box center [268, 209] width 193 height 21
type input "thanhhieu.tienoanh"
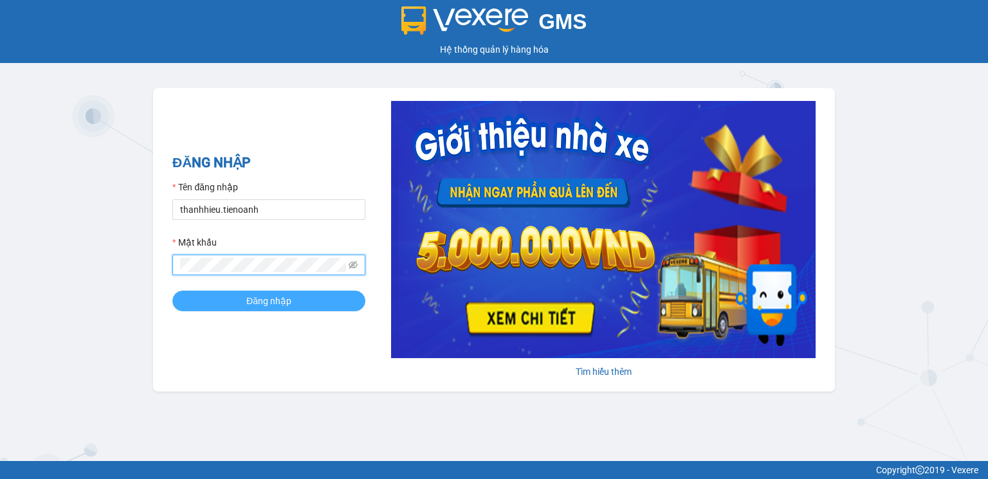
click at [264, 302] on span "Đăng nhập" at bounding box center [268, 301] width 45 height 14
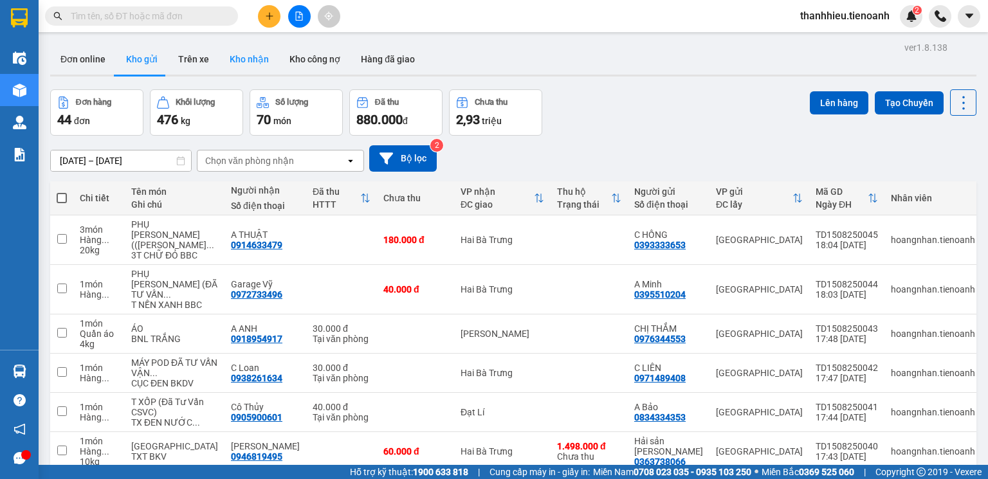
click at [248, 57] on button "Kho nhận" at bounding box center [249, 59] width 60 height 31
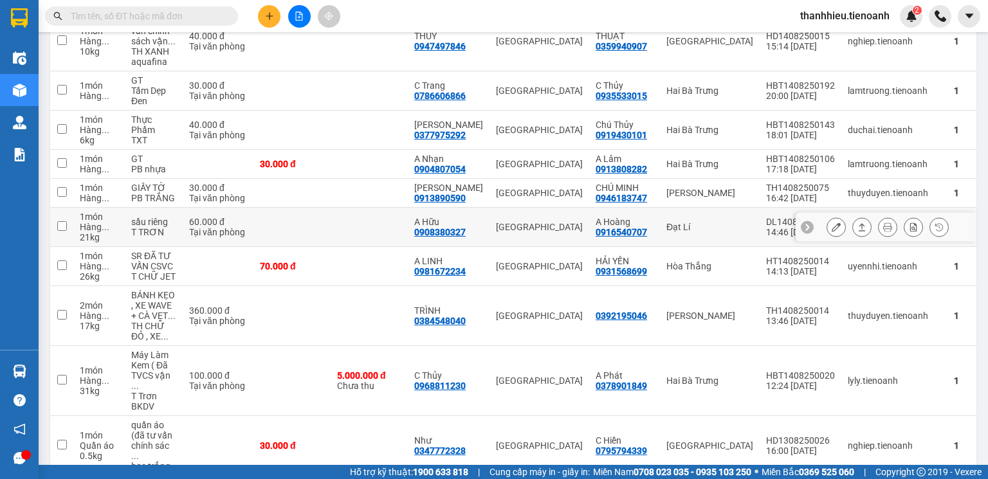
scroll to position [255, 0]
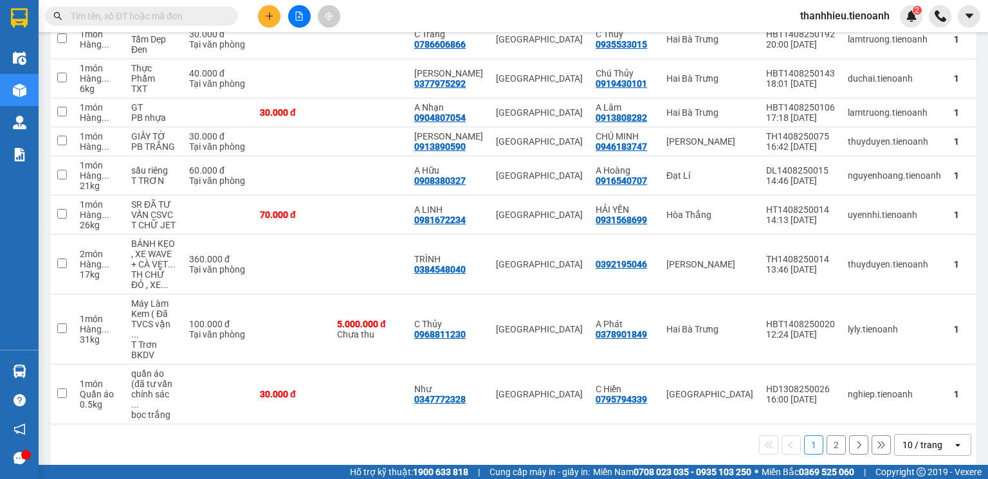
click at [923, 439] on div "10 / trang" at bounding box center [922, 445] width 40 height 13
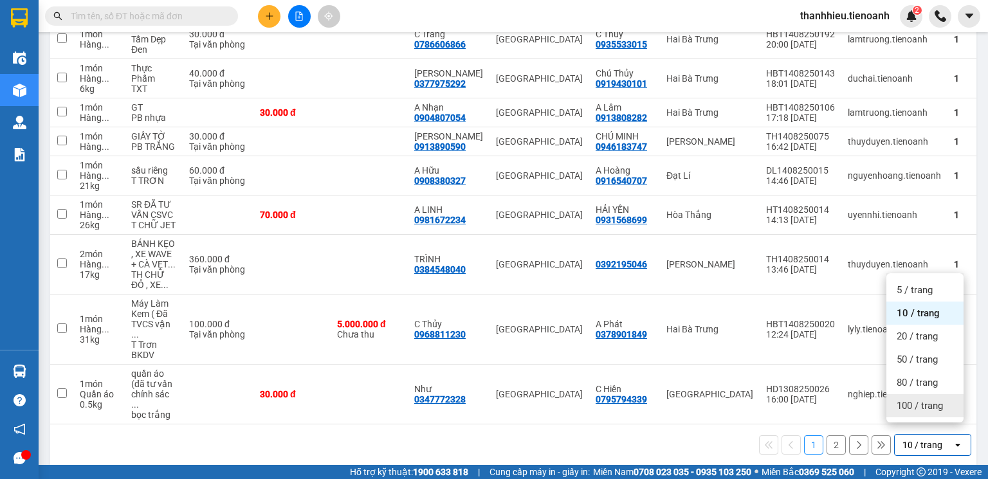
click at [928, 404] on span "100 / trang" at bounding box center [919, 405] width 46 height 13
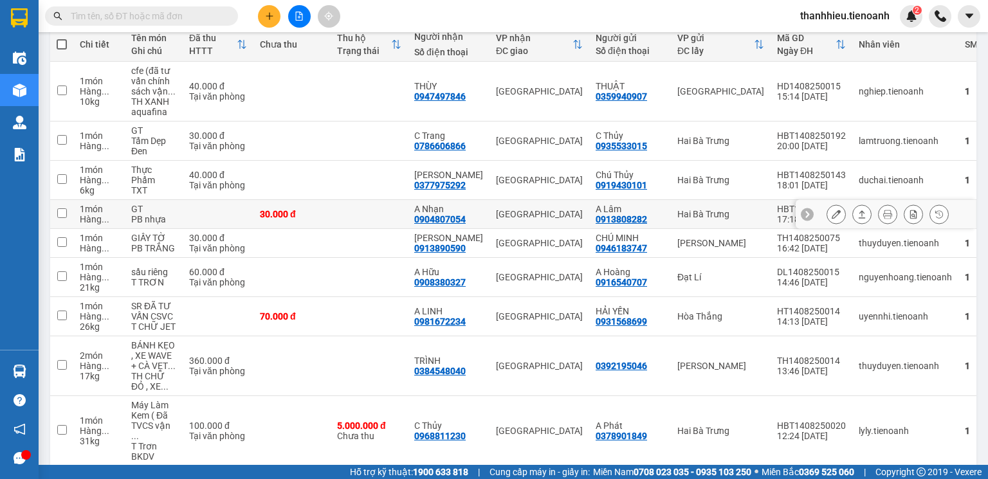
scroll to position [154, 0]
click at [172, 17] on input "text" at bounding box center [147, 16] width 152 height 14
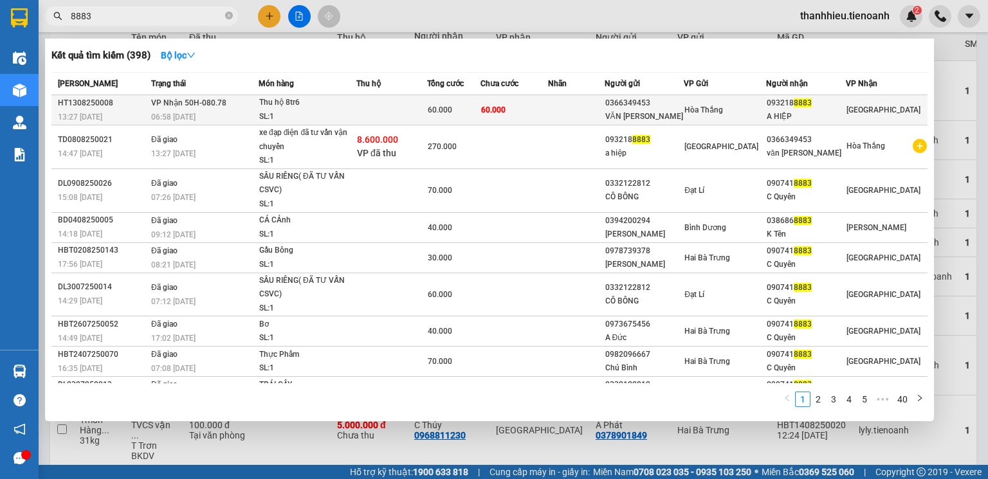
type input "8883"
click at [436, 108] on span "60.000" at bounding box center [440, 109] width 24 height 9
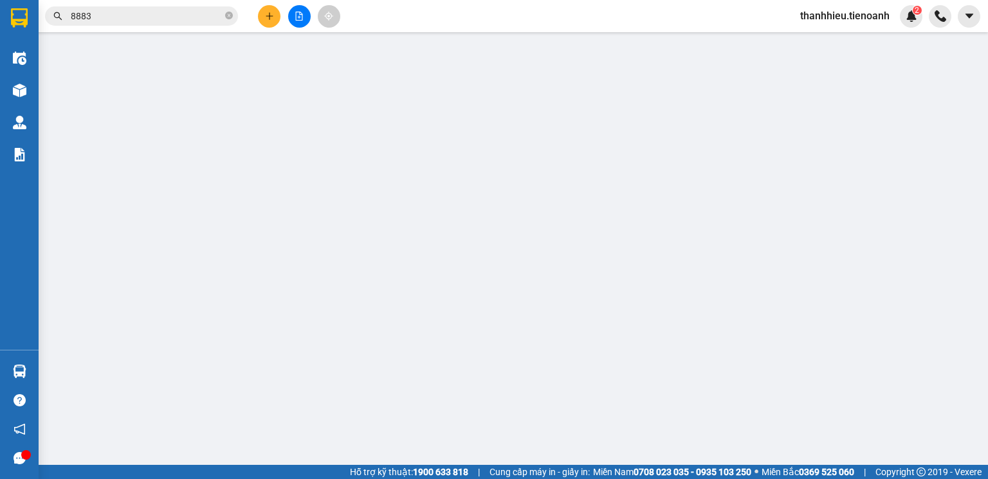
type input "0932188883"
type input "A HIỆP"
type input "0366349453"
type input "VĂN SAM"
type input "60.000"
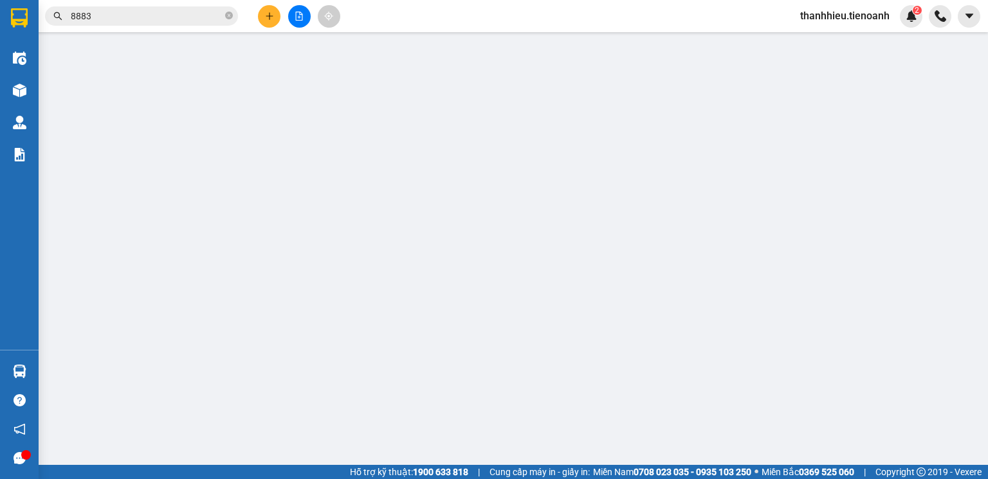
type input "60.000"
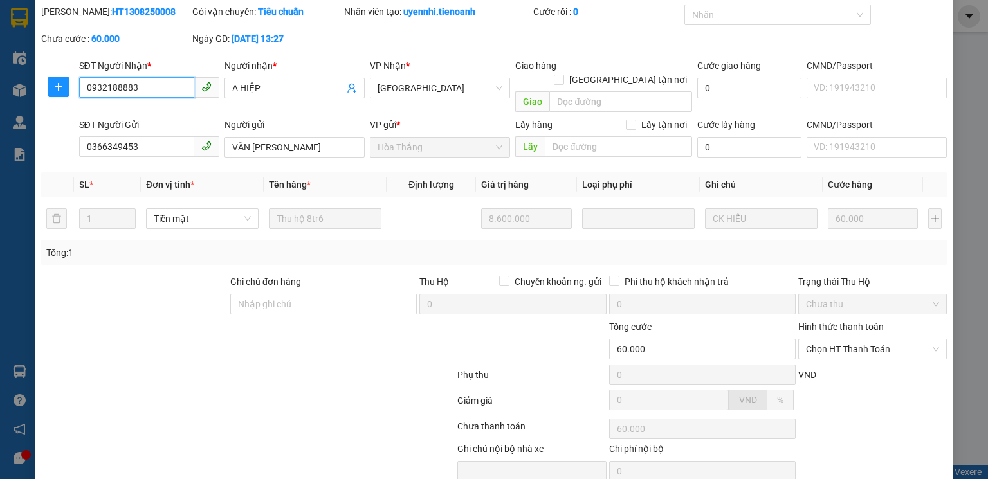
scroll to position [86, 0]
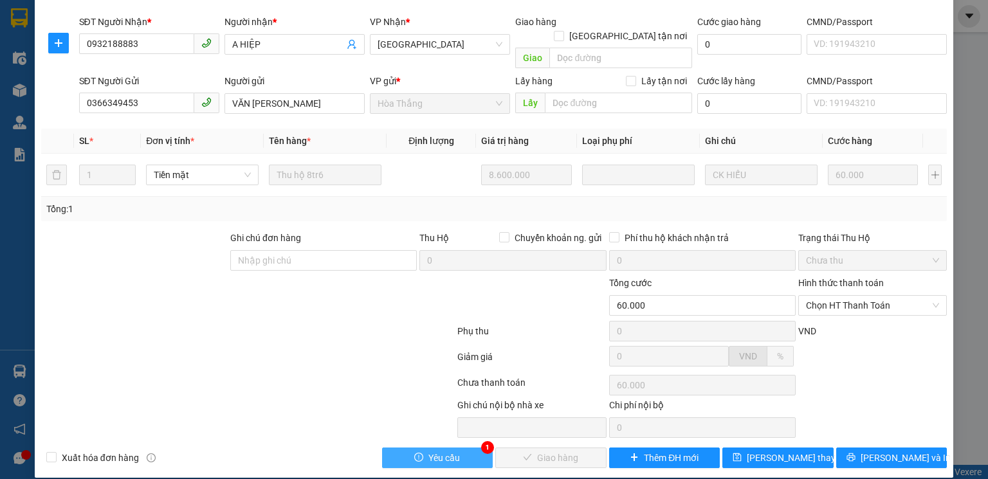
click at [438, 451] on span "Yêu cầu" at bounding box center [444, 458] width 32 height 14
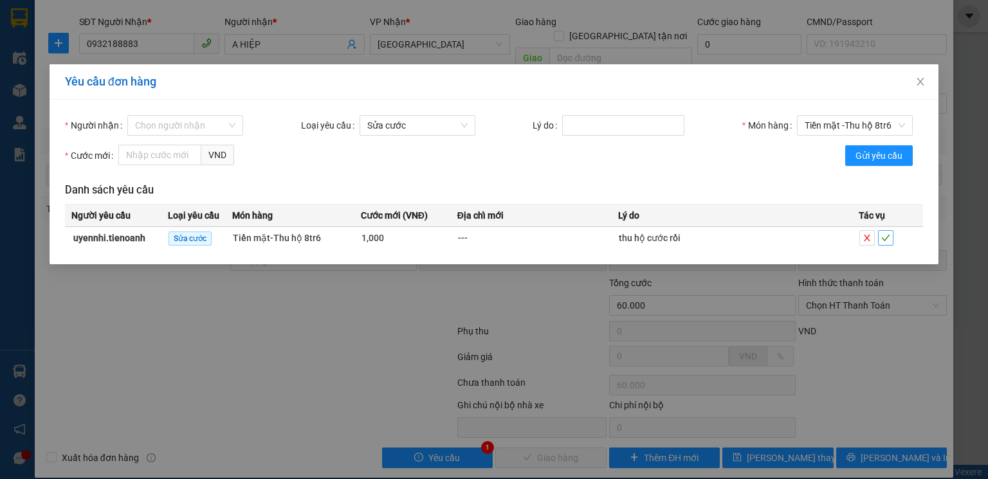
click at [882, 240] on icon "check" at bounding box center [885, 237] width 9 height 9
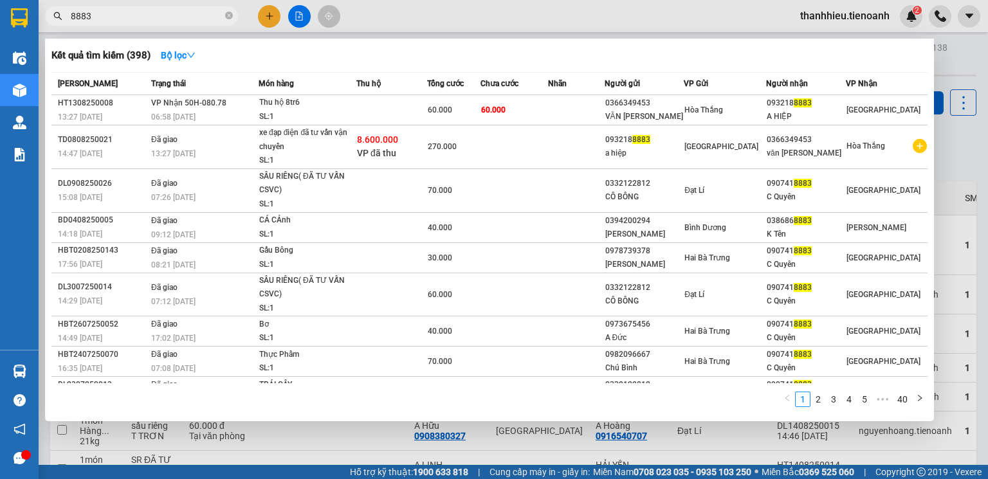
click at [195, 12] on input "8883" at bounding box center [147, 16] width 152 height 14
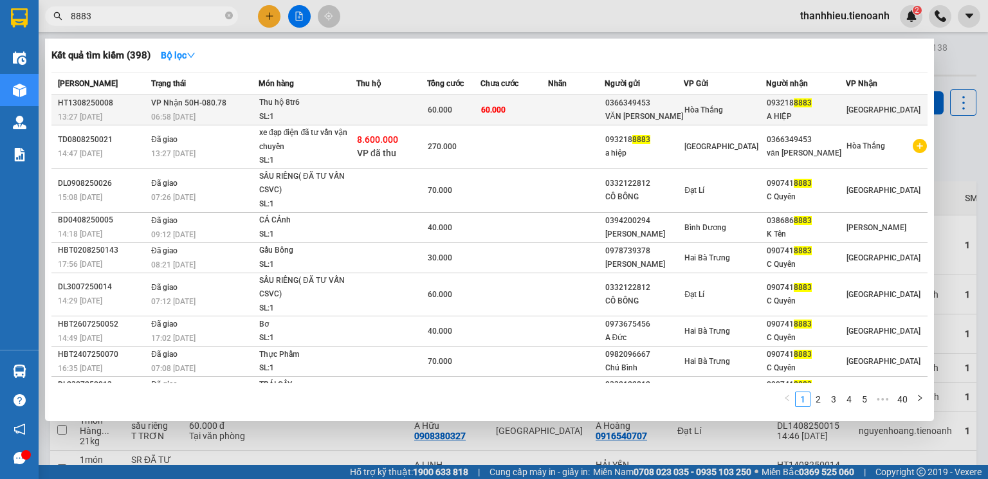
click at [532, 112] on td "60.000" at bounding box center [514, 110] width 68 height 30
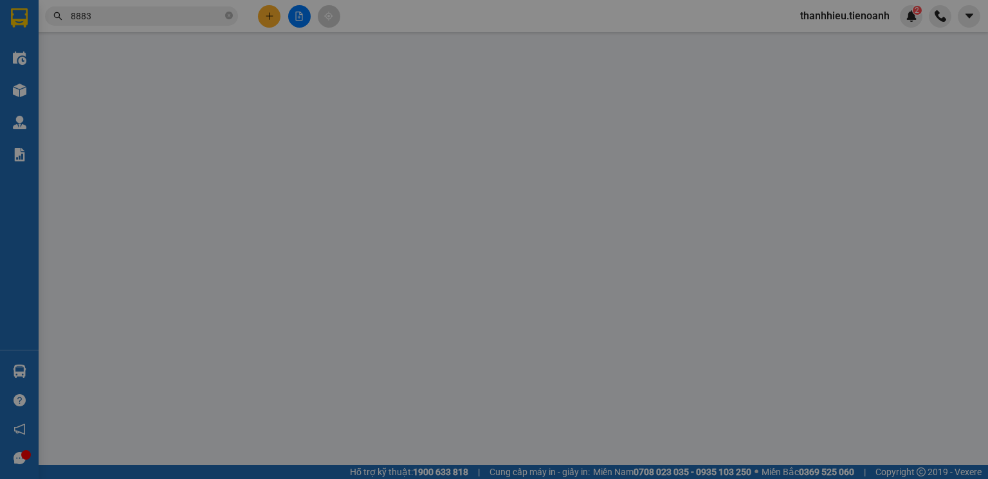
type input "0932188883"
type input "A HIỆP"
type input "0366349453"
type input "VĂN SAM"
type input "1.000"
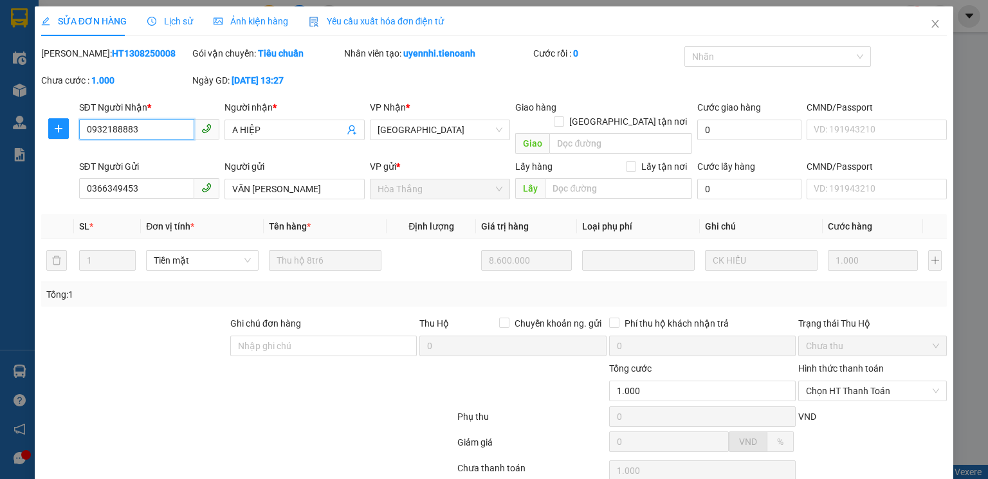
scroll to position [86, 0]
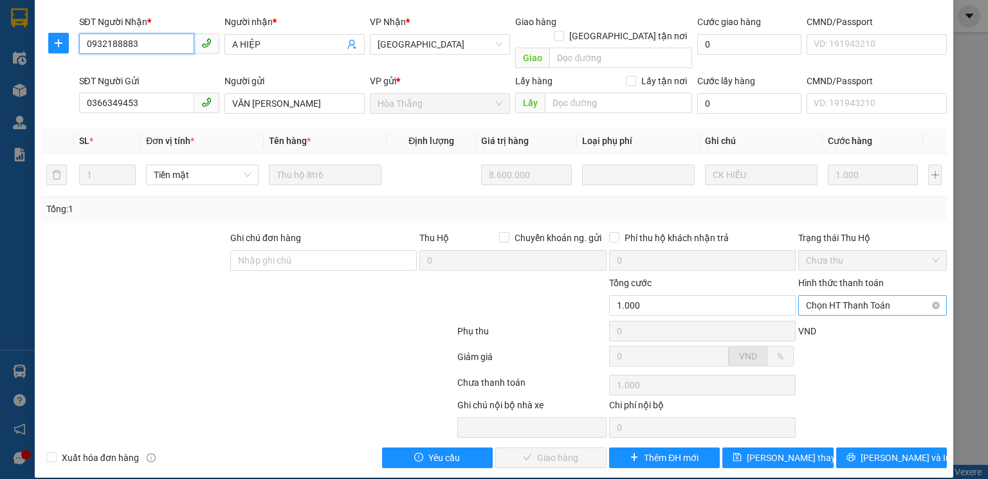
click at [856, 296] on span "Chọn HT Thanh Toán" at bounding box center [872, 305] width 133 height 19
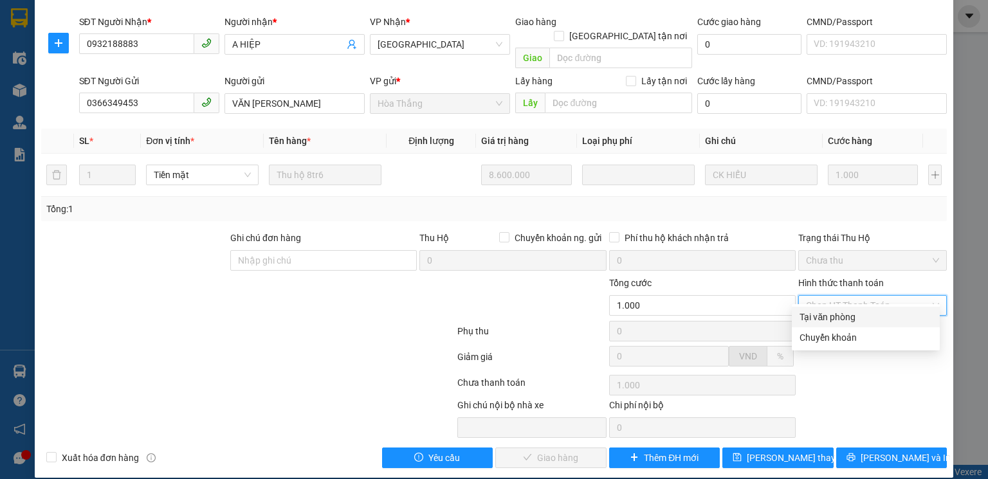
click at [820, 317] on div "Tại văn phòng" at bounding box center [865, 317] width 132 height 14
type input "0"
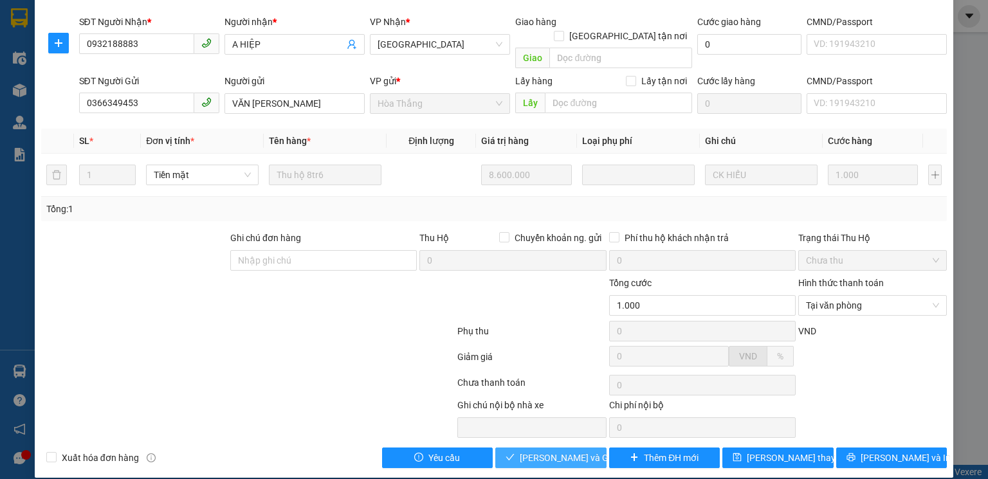
click at [559, 451] on span "Lưu và Giao hàng" at bounding box center [581, 458] width 123 height 14
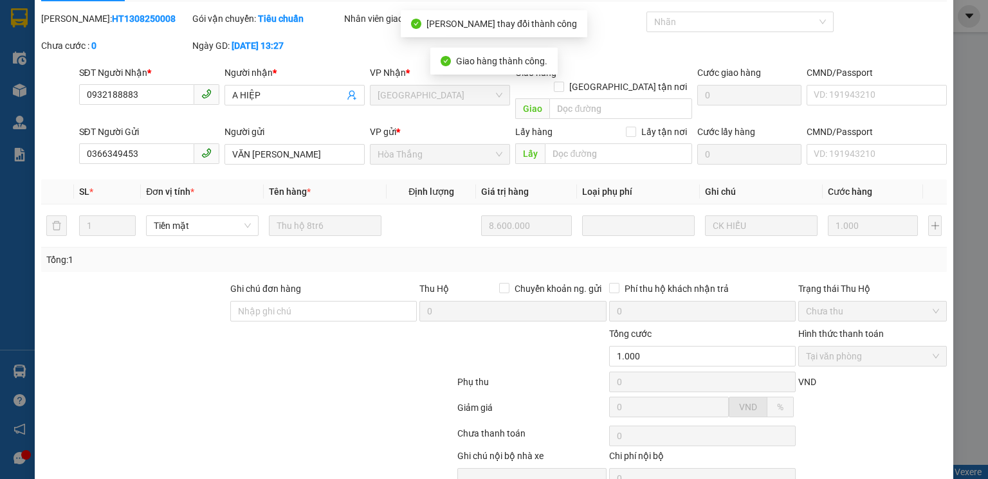
scroll to position [0, 0]
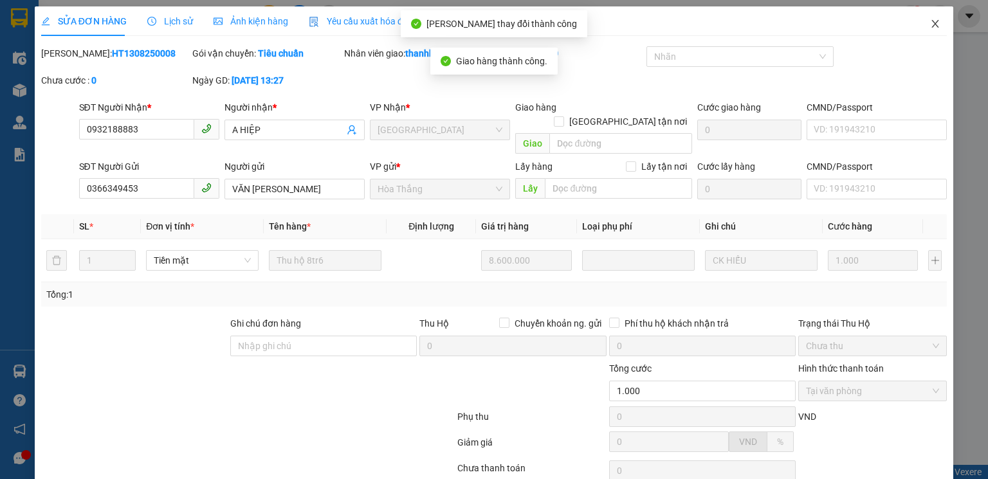
click at [932, 24] on icon "close" at bounding box center [935, 24] width 7 height 8
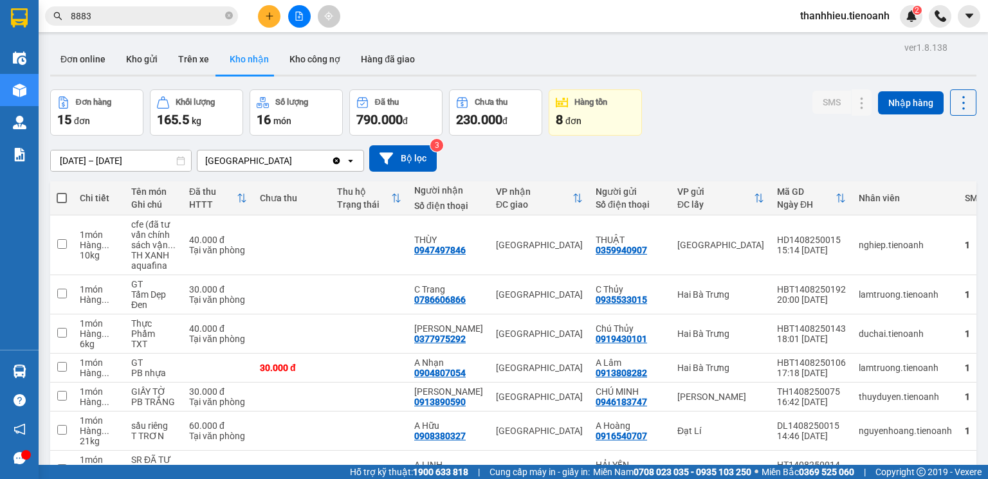
click at [851, 17] on span "thanhhieu.tienoanh" at bounding box center [845, 16] width 110 height 16
click at [844, 44] on span "Đăng xuất" at bounding box center [850, 40] width 83 height 14
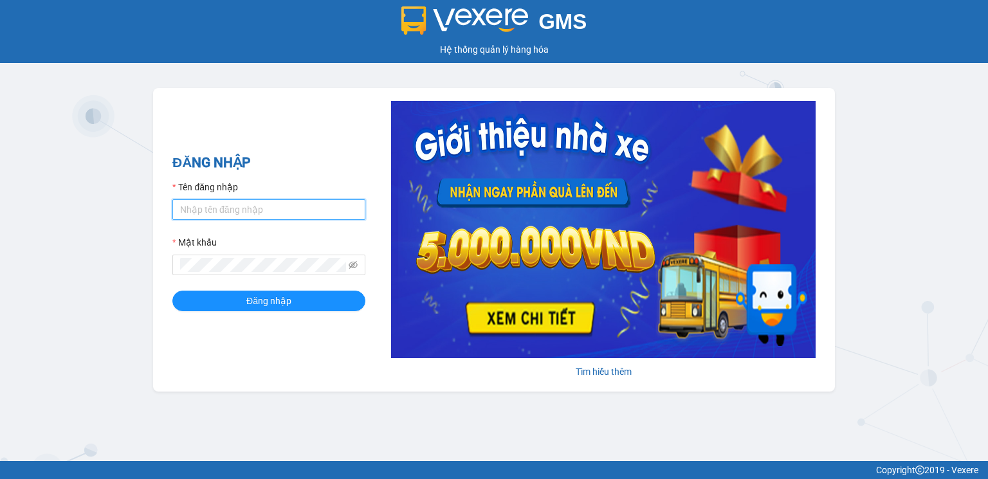
click at [290, 212] on input "Tên đăng nhập" at bounding box center [268, 209] width 193 height 21
type input "hoangnhan.tienoanh"
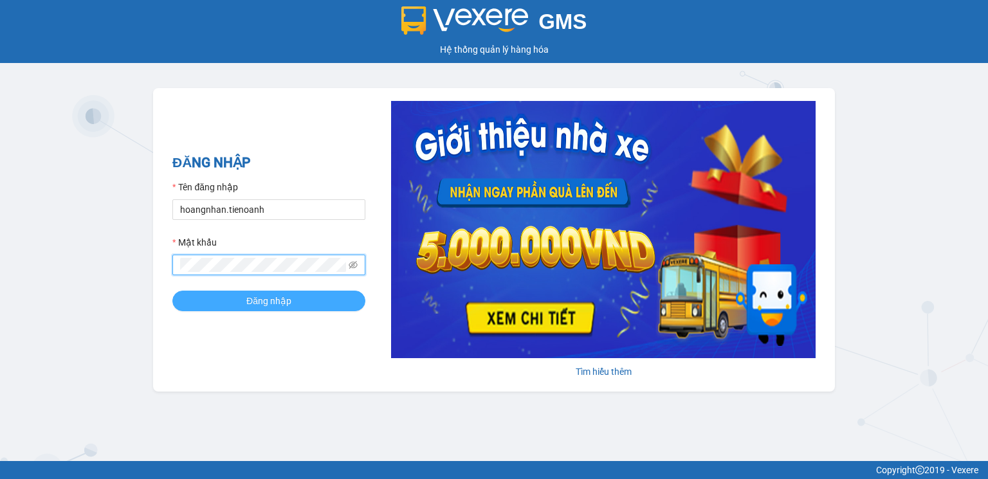
click at [255, 303] on span "Đăng nhập" at bounding box center [268, 301] width 45 height 14
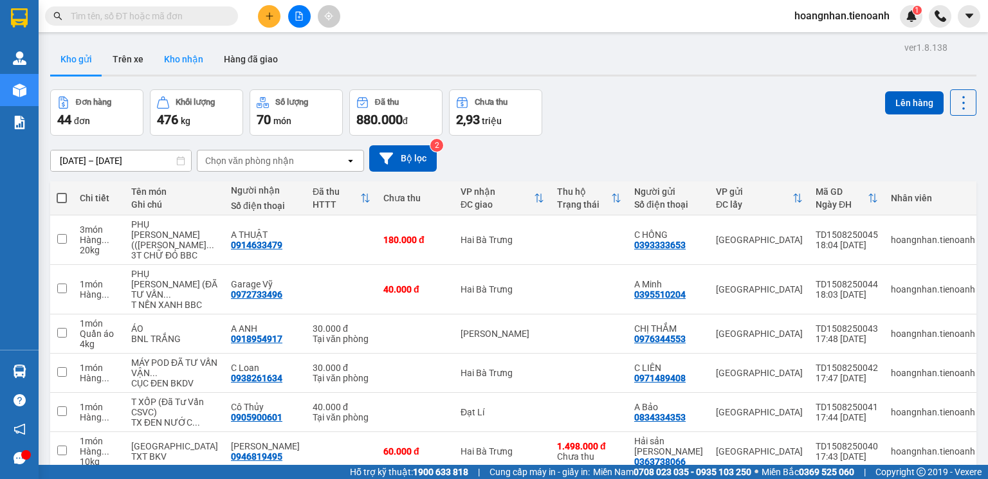
click at [174, 57] on button "Kho nhận" at bounding box center [184, 59] width 60 height 31
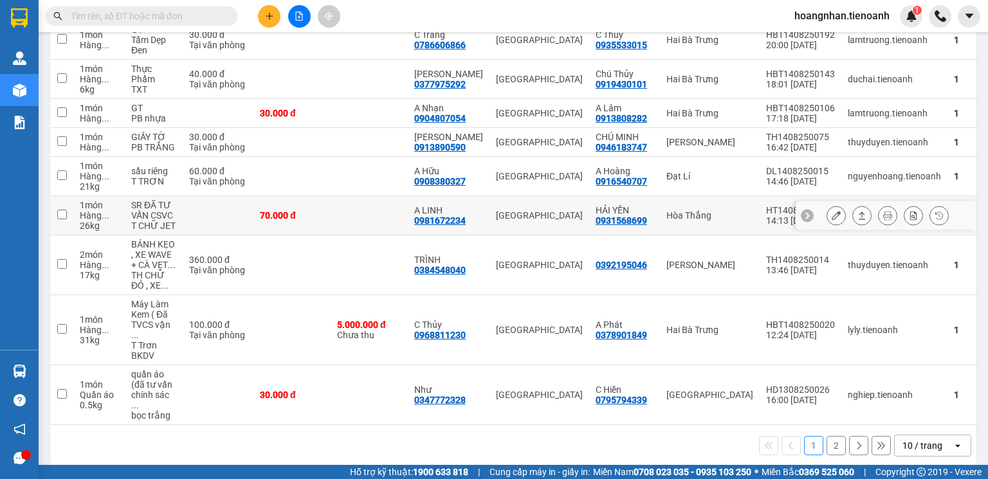
scroll to position [255, 0]
click at [921, 439] on div "10 / trang" at bounding box center [922, 445] width 40 height 13
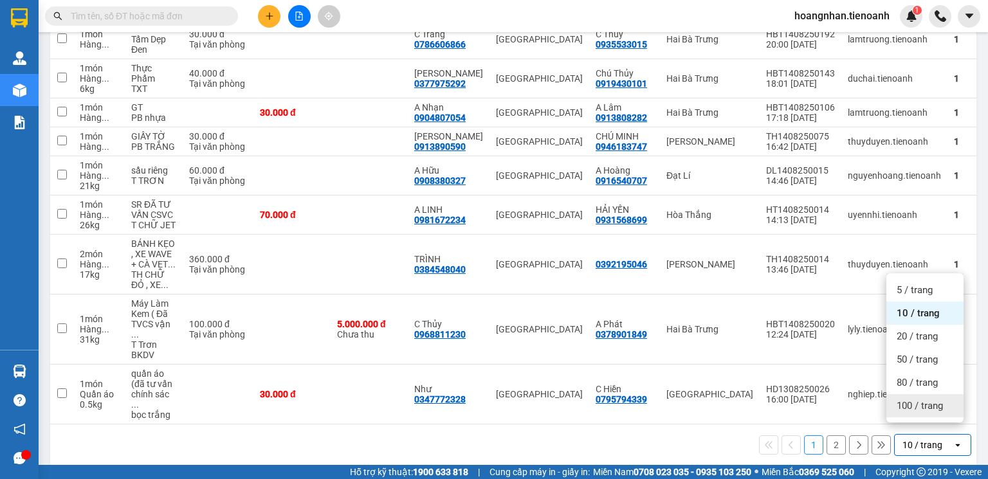
click at [913, 411] on span "100 / trang" at bounding box center [919, 405] width 46 height 13
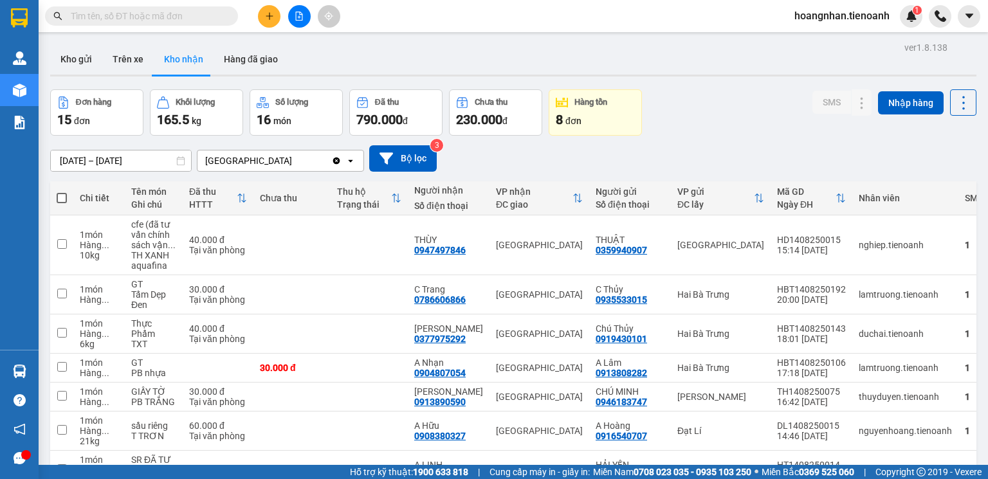
scroll to position [0, 0]
click at [269, 17] on icon "plus" at bounding box center [269, 15] width 1 height 7
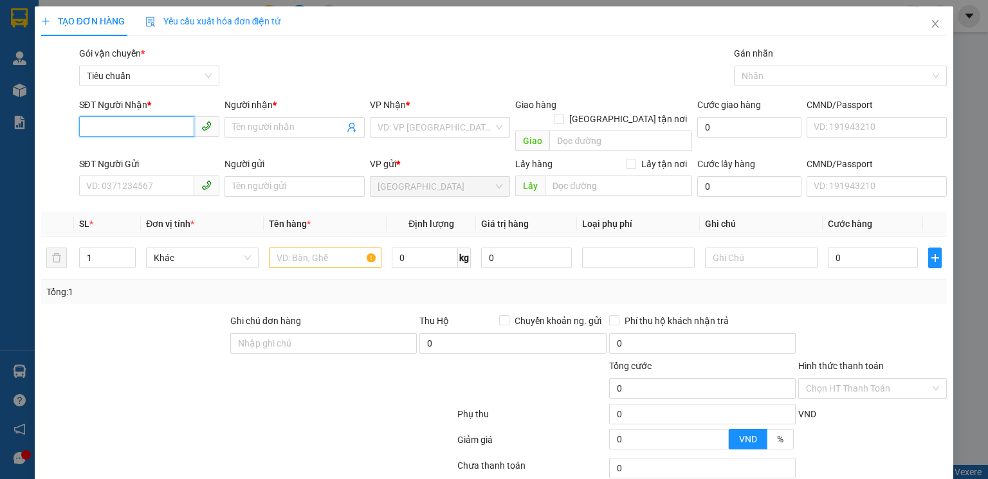
click at [141, 126] on input "SĐT Người Nhận *" at bounding box center [136, 126] width 115 height 21
type input "4"
click at [159, 156] on div "0818888008 - [PERSON_NAME]" at bounding box center [149, 153] width 127 height 14
type input "0818888008"
type input "MAI LAN"
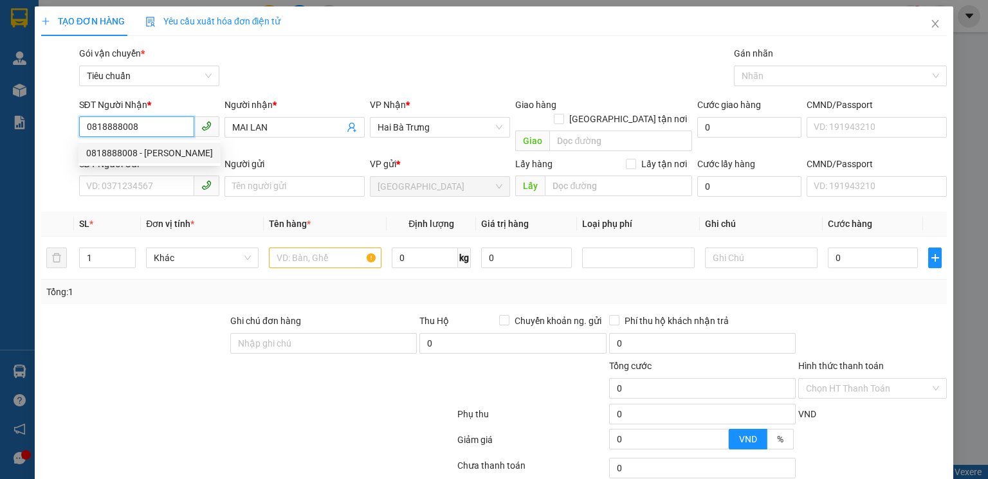
type input "150.000"
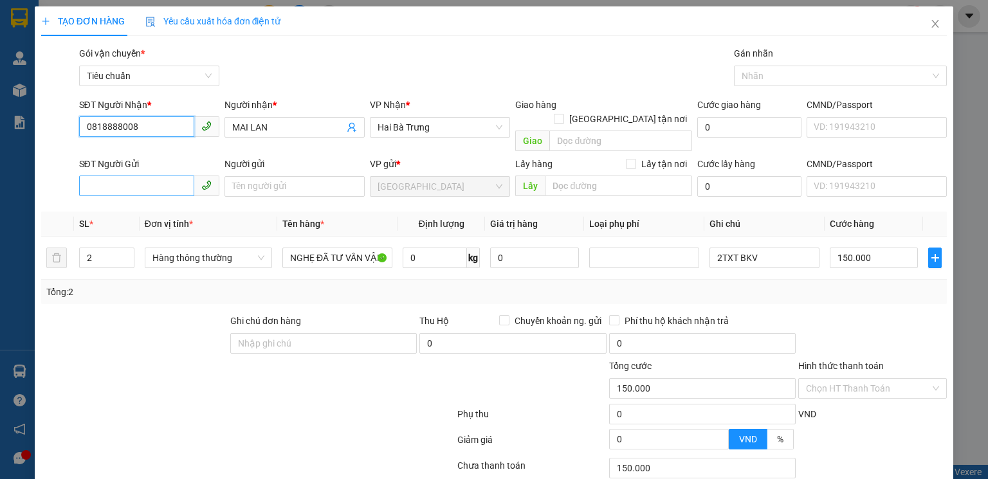
type input "0818888008"
click at [139, 176] on input "SĐT Người Gửi" at bounding box center [136, 186] width 115 height 21
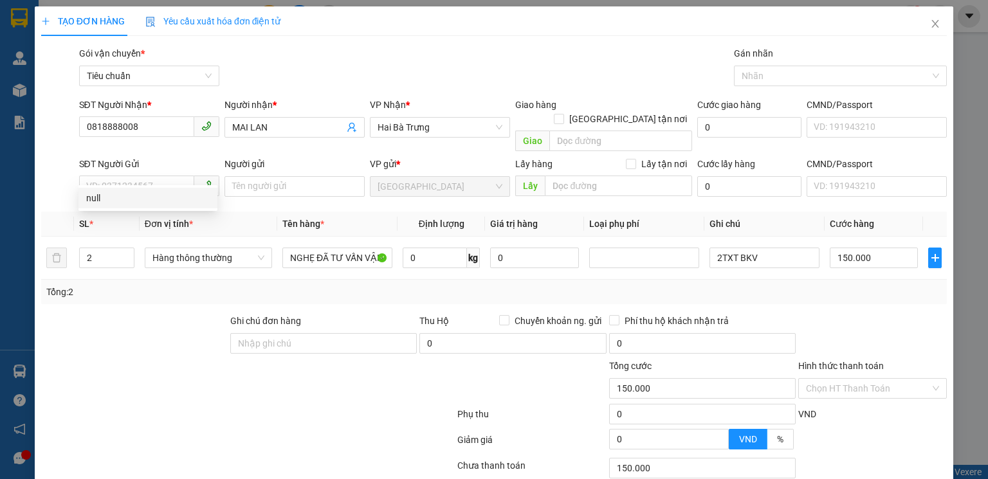
click at [195, 288] on div "Tổng: 2" at bounding box center [493, 292] width 905 height 24
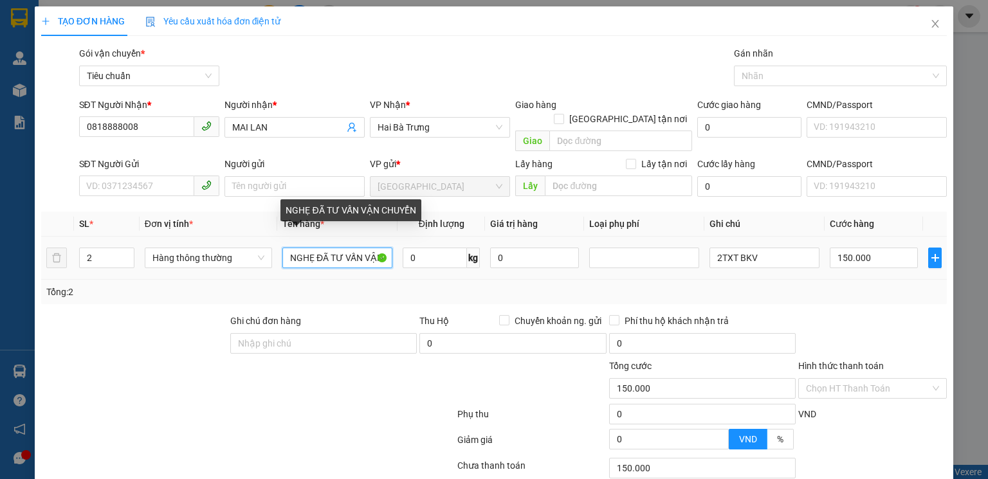
click at [300, 248] on input "NGHẸ ĐÃ TƯ VẤN VẬN CHUYỂN" at bounding box center [337, 258] width 110 height 21
click at [308, 248] on input "GHẸ ĐÃ TƯ VẤN VẬN CHUYỂN" at bounding box center [337, 258] width 110 height 21
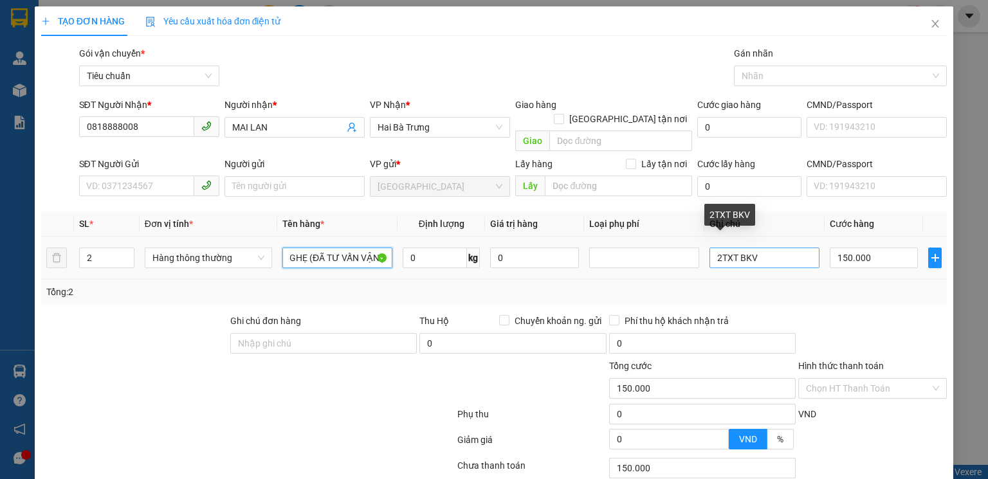
type input "GHẸ (ĐÃ TƯ VẤN VẬN ) CHUYỂN"
click at [717, 248] on input "2TXT BKV" at bounding box center [764, 258] width 110 height 21
click at [748, 248] on input "TXT BKV" at bounding box center [764, 258] width 110 height 21
type input "TXT BKV +TXV BKV"
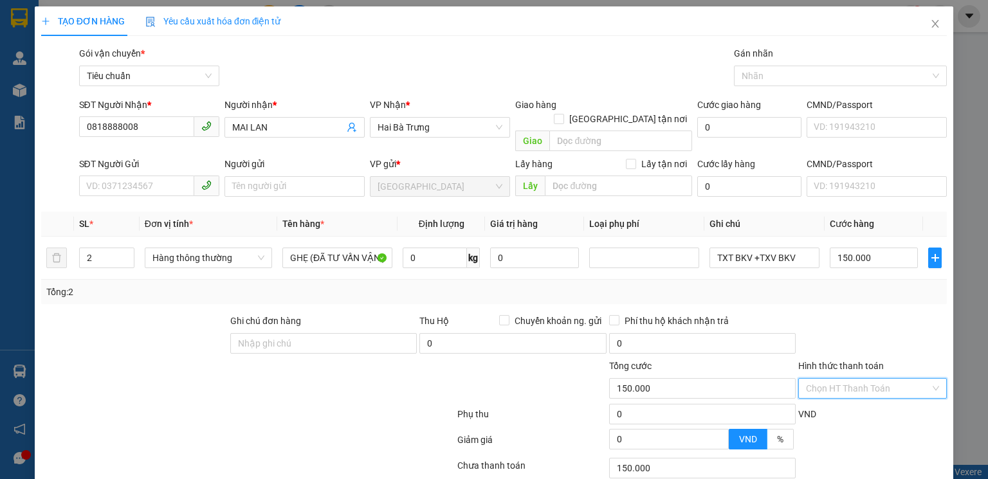
click at [862, 379] on input "Hình thức thanh toán" at bounding box center [868, 388] width 124 height 19
click at [841, 404] on div "Tại văn phòng" at bounding box center [865, 399] width 132 height 14
type input "0"
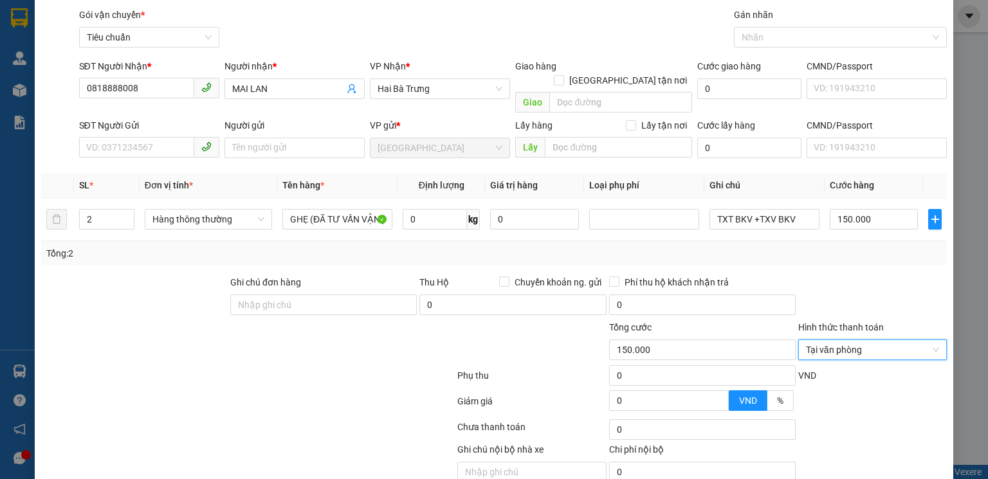
scroll to position [83, 0]
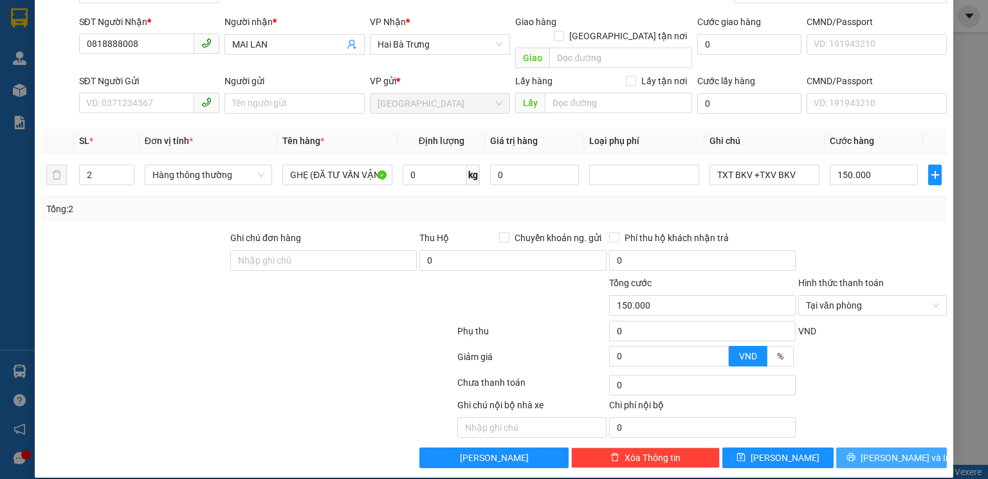
click at [912, 448] on button "[PERSON_NAME] và In" at bounding box center [891, 458] width 111 height 21
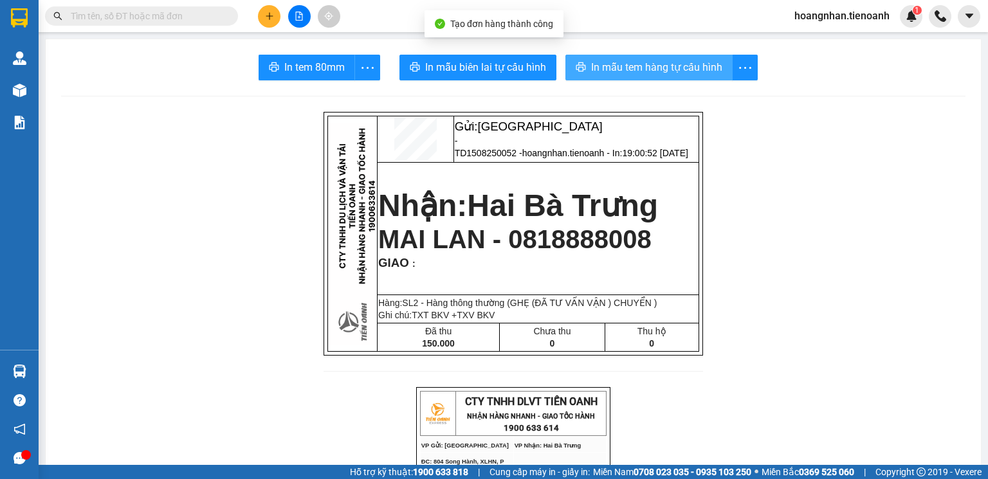
click at [668, 59] on span "In mẫu tem hàng tự cấu hình" at bounding box center [656, 67] width 131 height 16
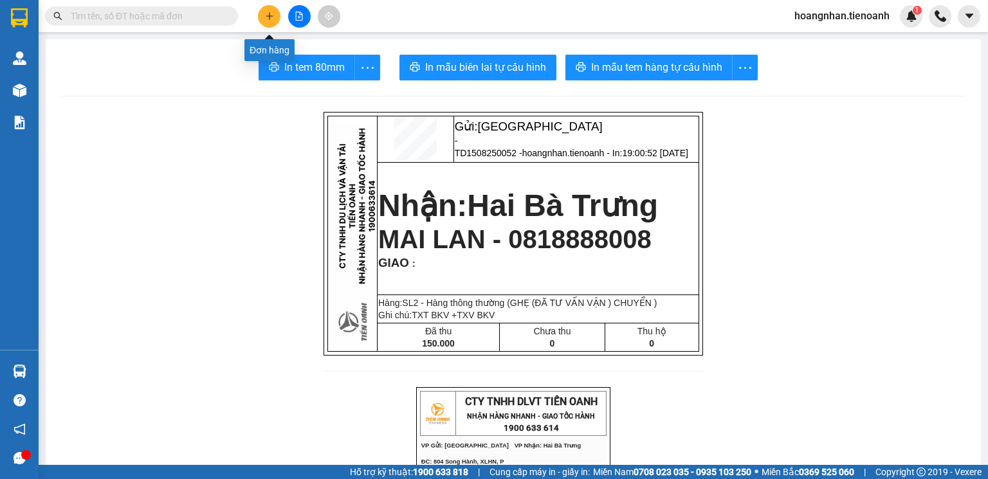
click at [273, 16] on icon "plus" at bounding box center [269, 16] width 9 height 9
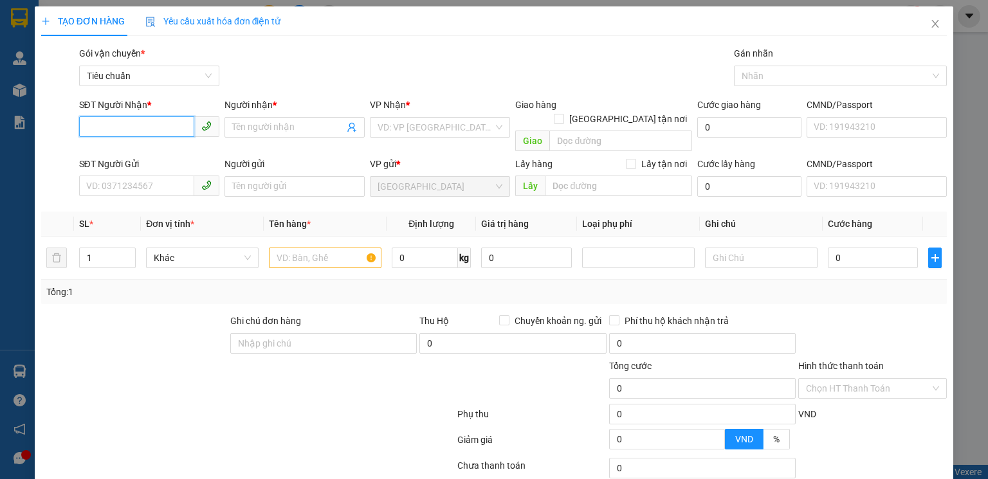
click at [158, 129] on input "SĐT Người Nhận *" at bounding box center [136, 126] width 115 height 21
click at [158, 146] on div "0932444780 - Suốt" at bounding box center [147, 153] width 123 height 14
type input "0932444780"
type input "Suốt"
type input "100.000"
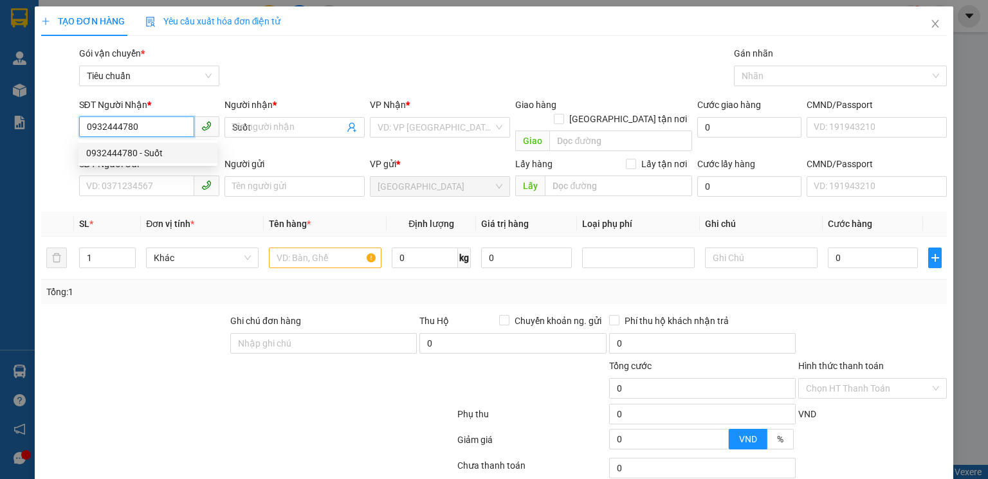
type input "100.000"
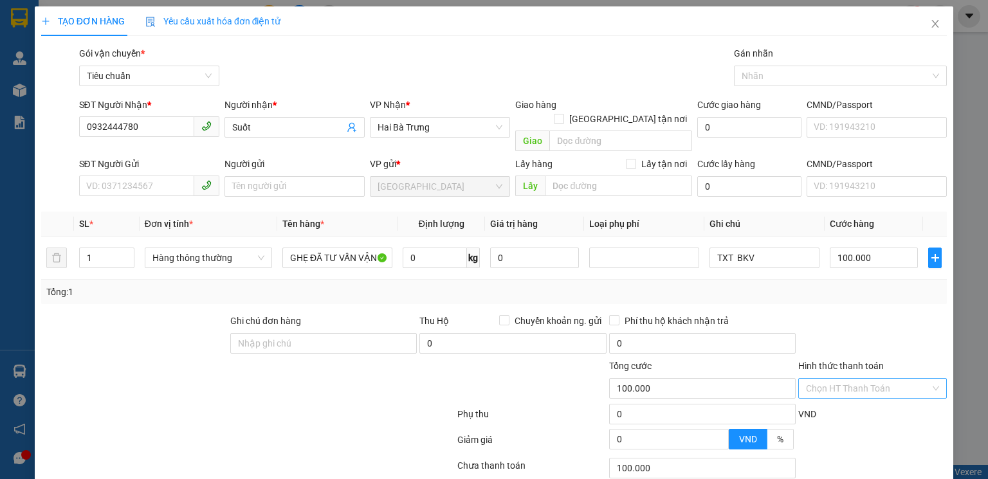
click at [855, 379] on input "Hình thức thanh toán" at bounding box center [868, 388] width 124 height 19
click at [840, 392] on div "Tại văn phòng" at bounding box center [865, 399] width 132 height 14
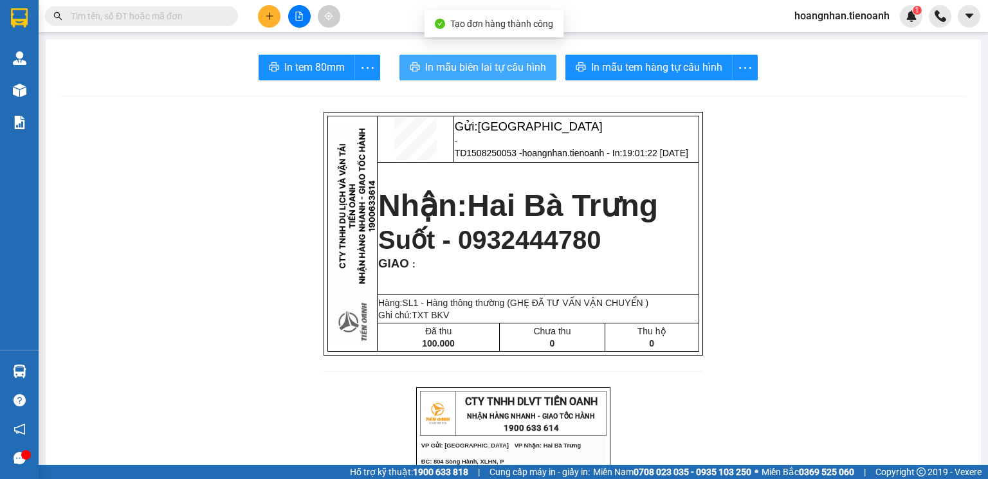
click at [520, 69] on span "In mẫu biên lai tự cấu hình" at bounding box center [485, 67] width 121 height 16
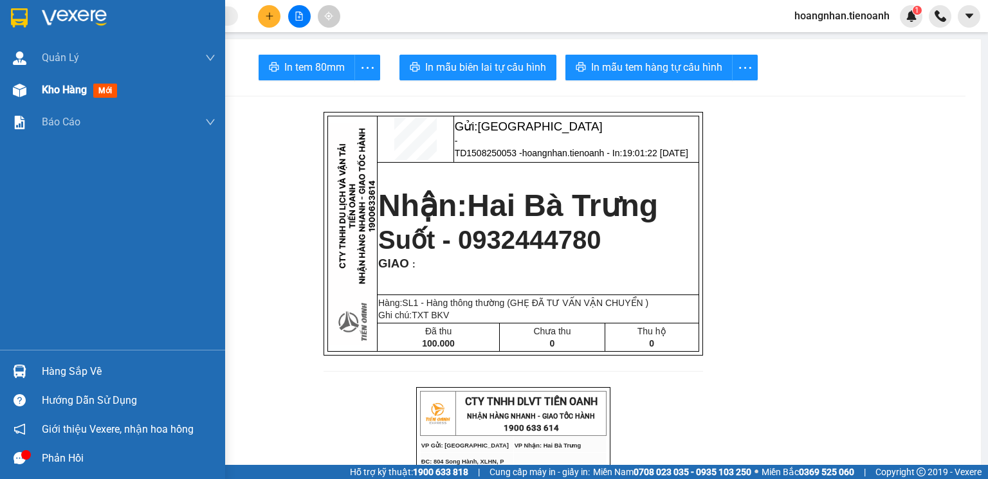
click at [18, 93] on img at bounding box center [20, 91] width 14 height 14
